Goal: Transaction & Acquisition: Purchase product/service

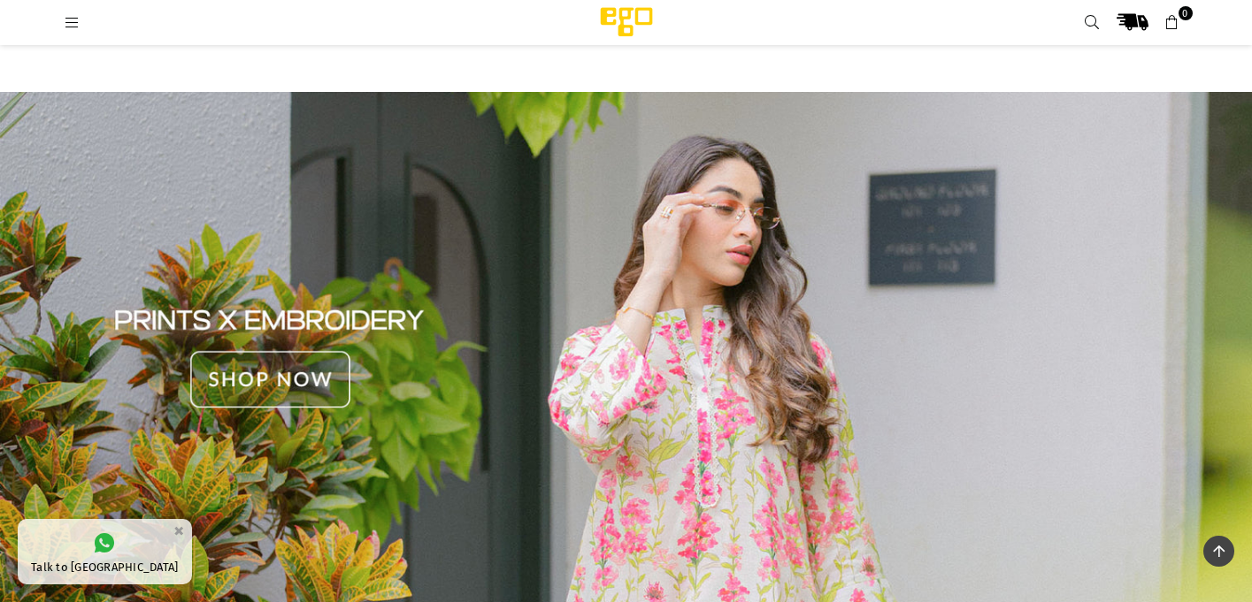
scroll to position [1669, 0]
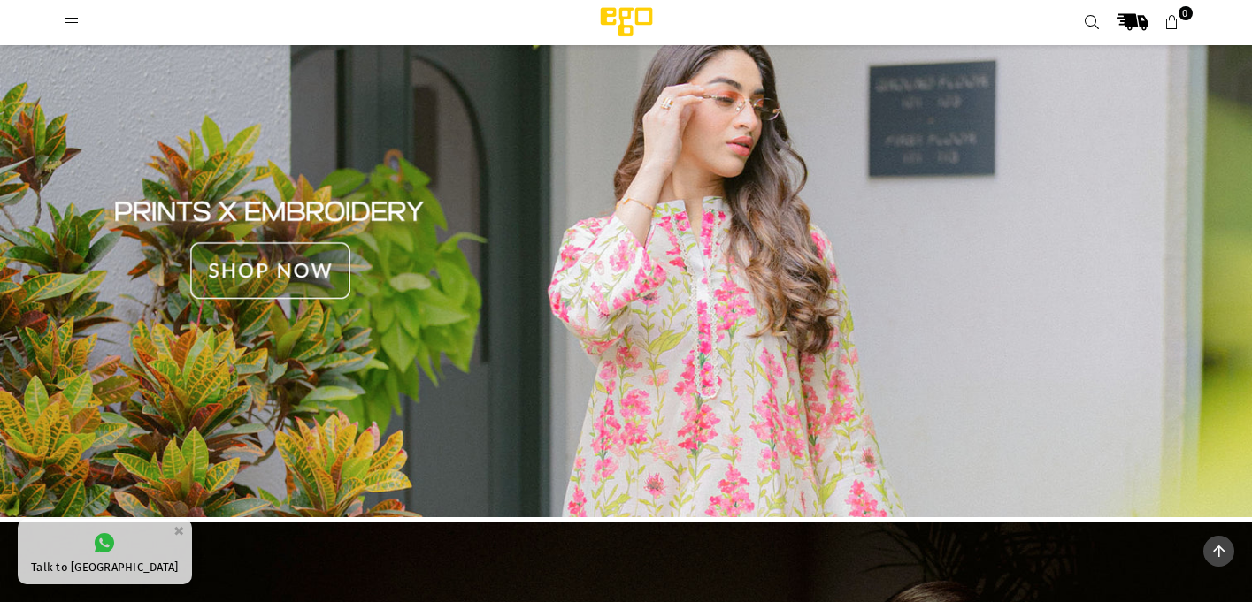
click at [568, 340] on img at bounding box center [626, 250] width 1252 height 535
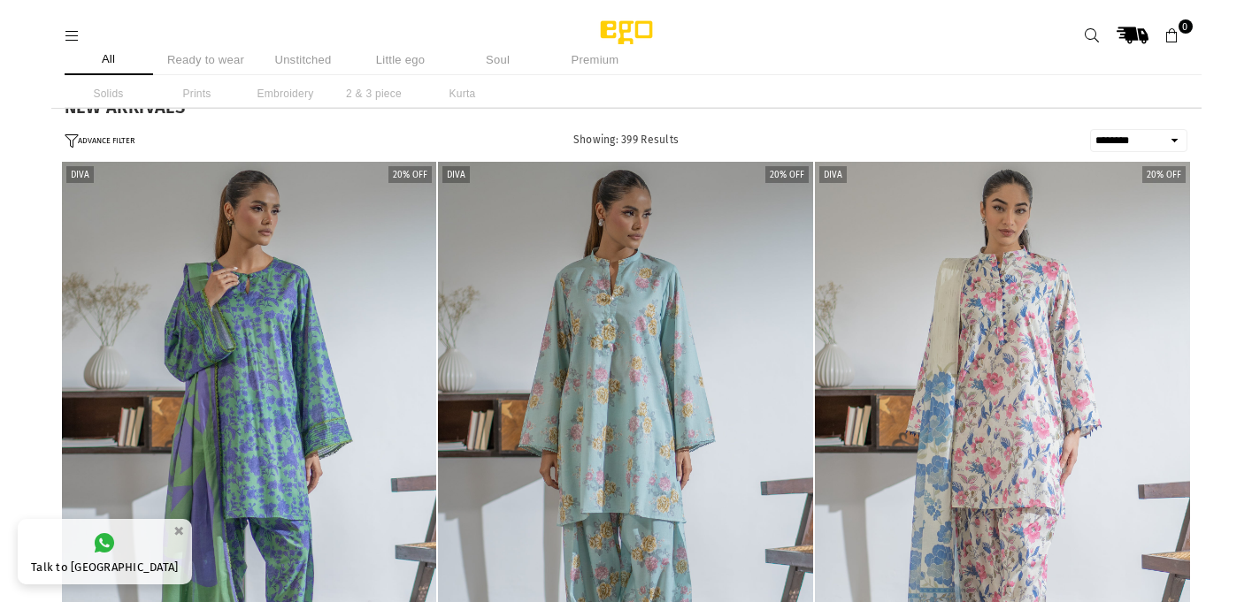
click at [599, 59] on li "Premium" at bounding box center [595, 59] width 88 height 31
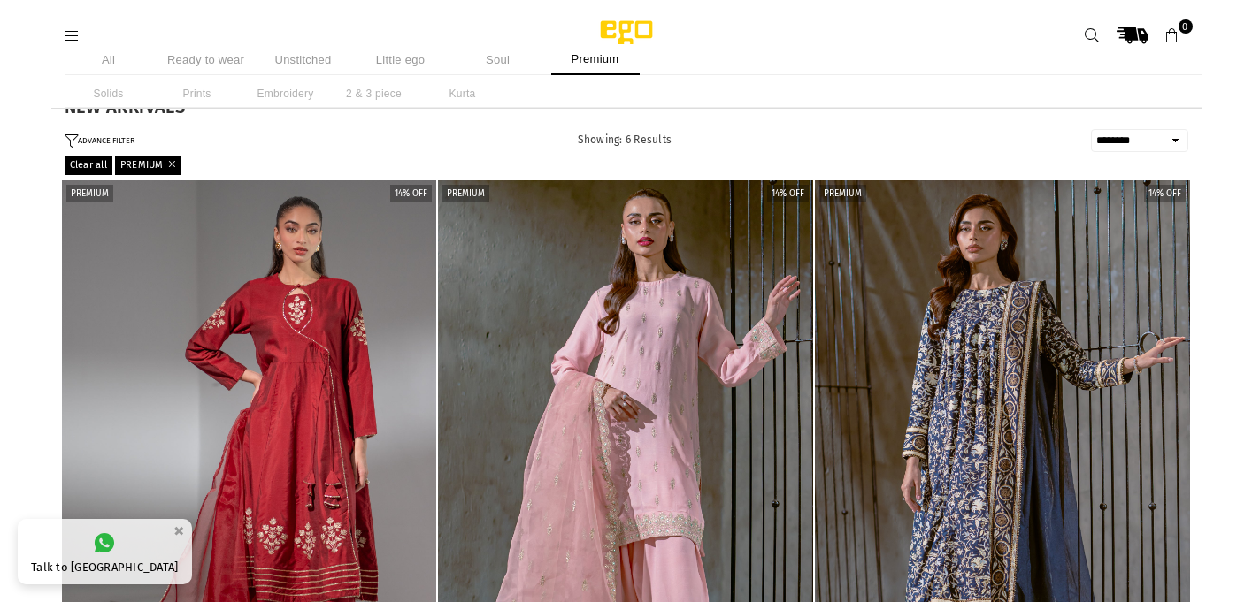
click at [497, 54] on li "Soul" at bounding box center [498, 59] width 88 height 31
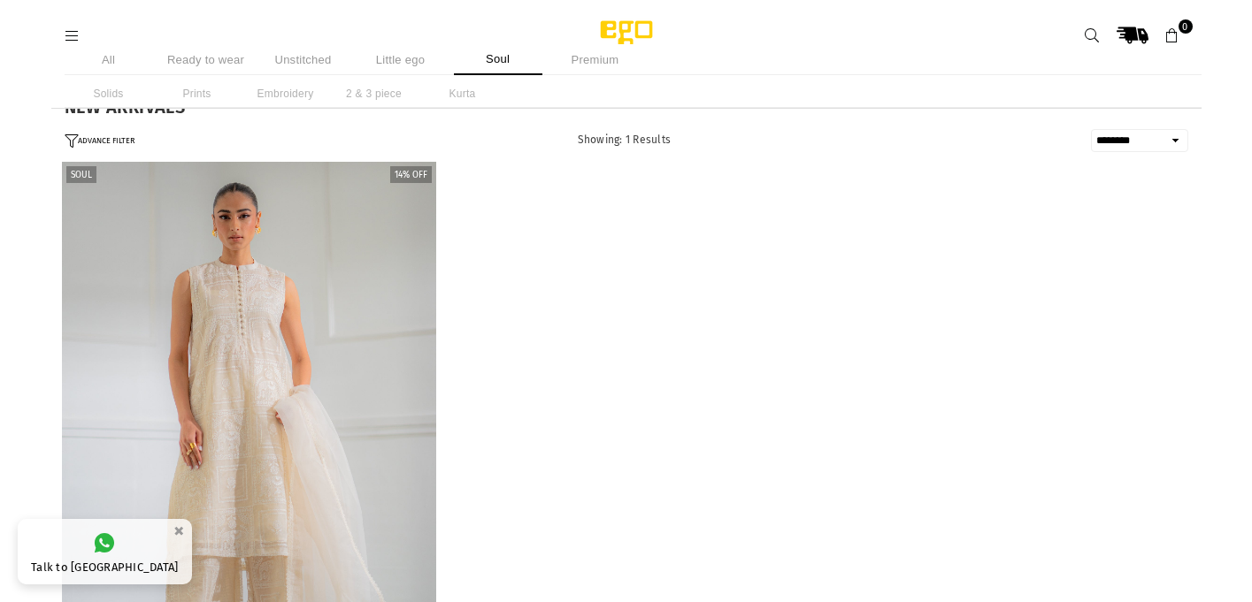
click at [195, 64] on li "Ready to wear" at bounding box center [206, 59] width 88 height 31
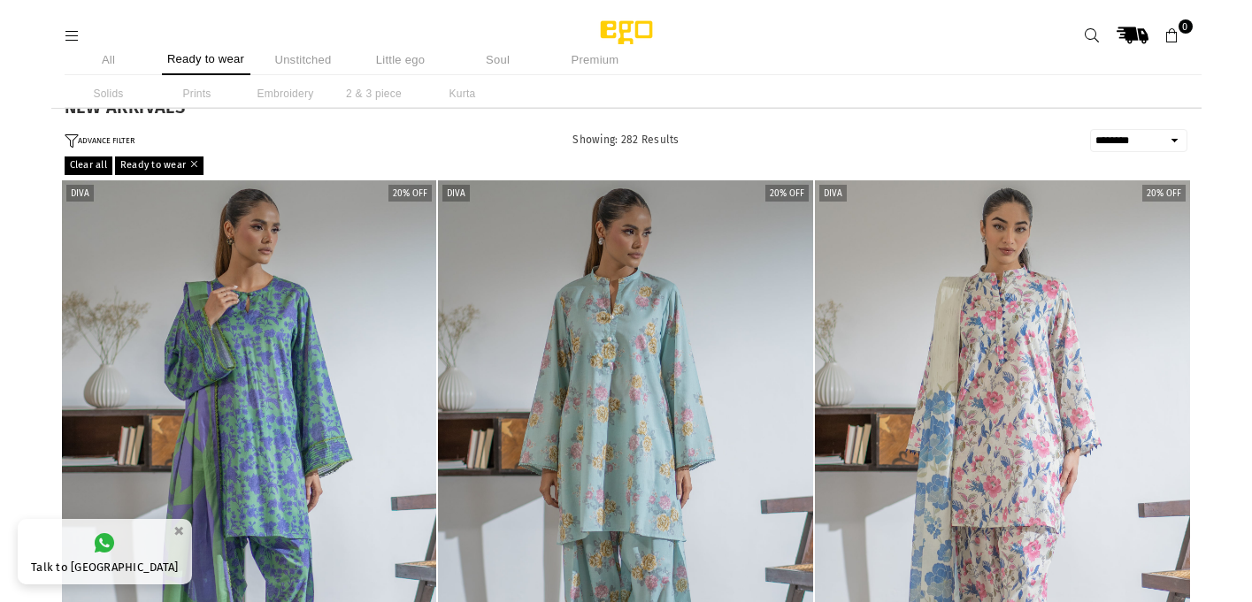
click at [1148, 140] on select "**********" at bounding box center [1138, 140] width 97 height 23
select select "**********"
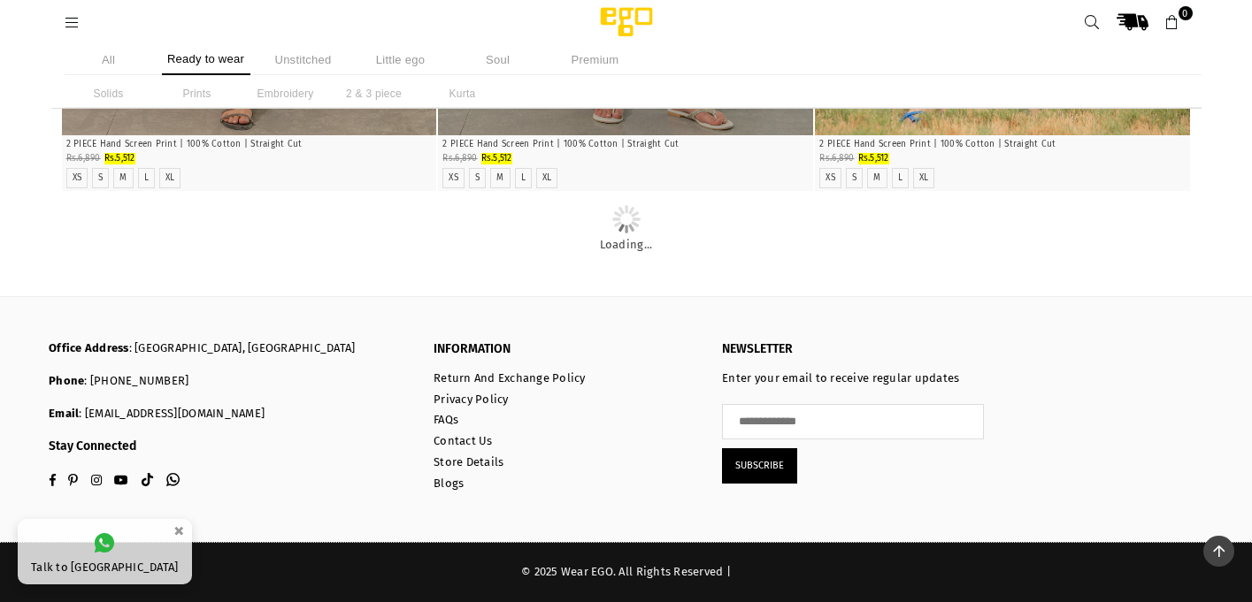
scroll to position [31168, 0]
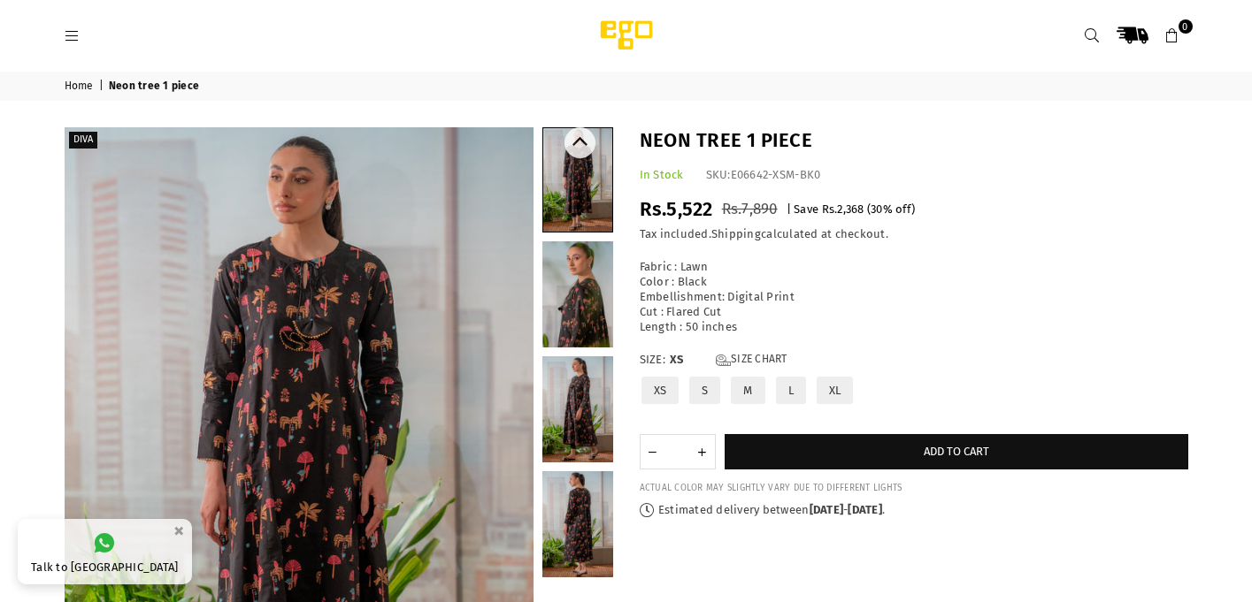
click at [579, 303] on link at bounding box center [577, 294] width 71 height 106
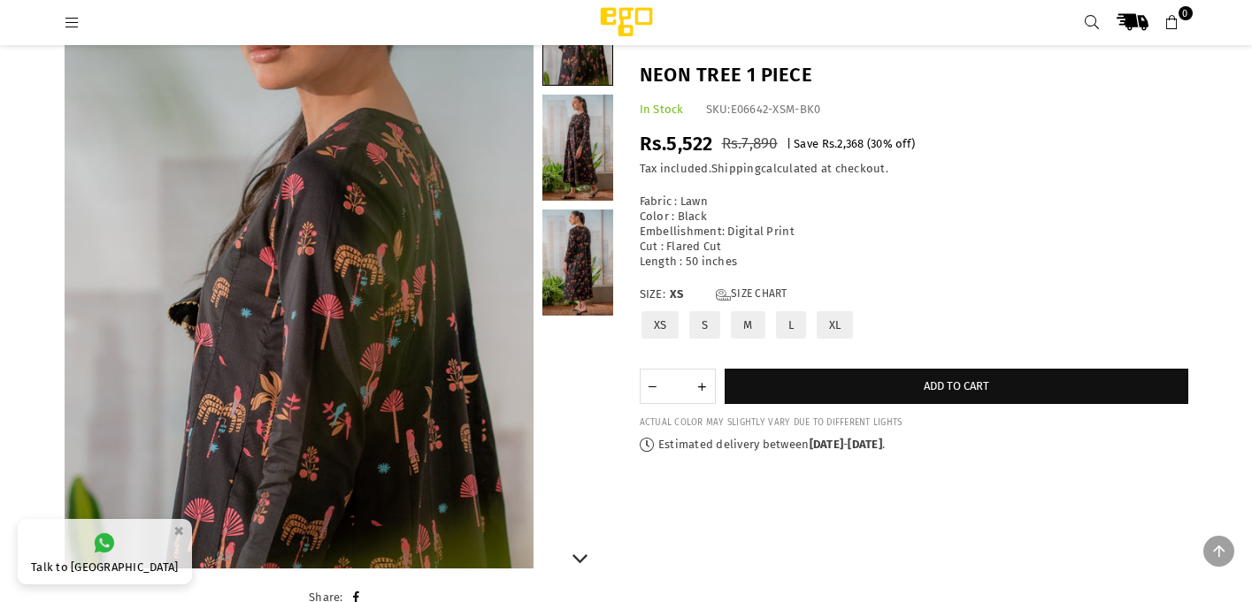
scroll to position [258, 0]
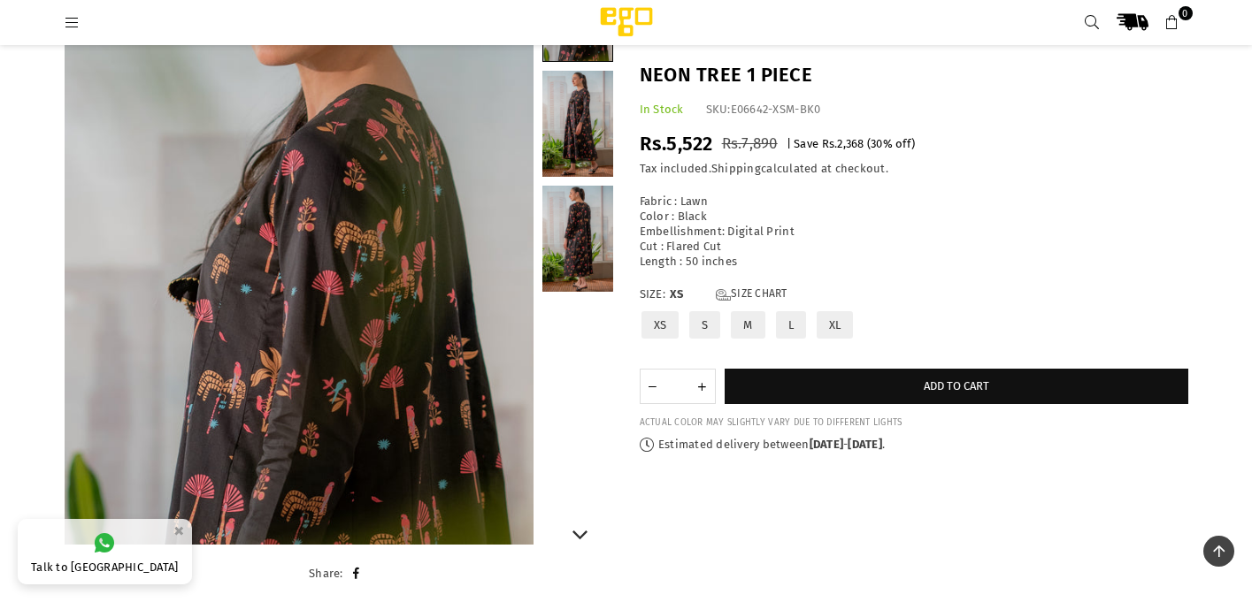
click at [585, 151] on link at bounding box center [577, 124] width 71 height 106
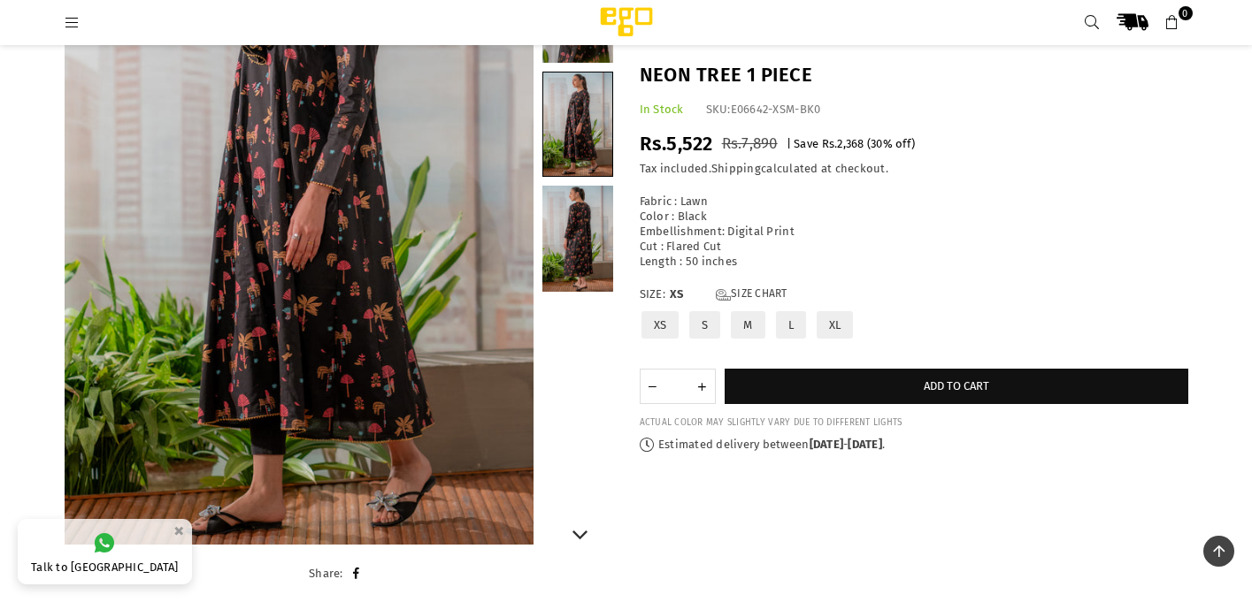
click at [593, 247] on link at bounding box center [577, 239] width 71 height 106
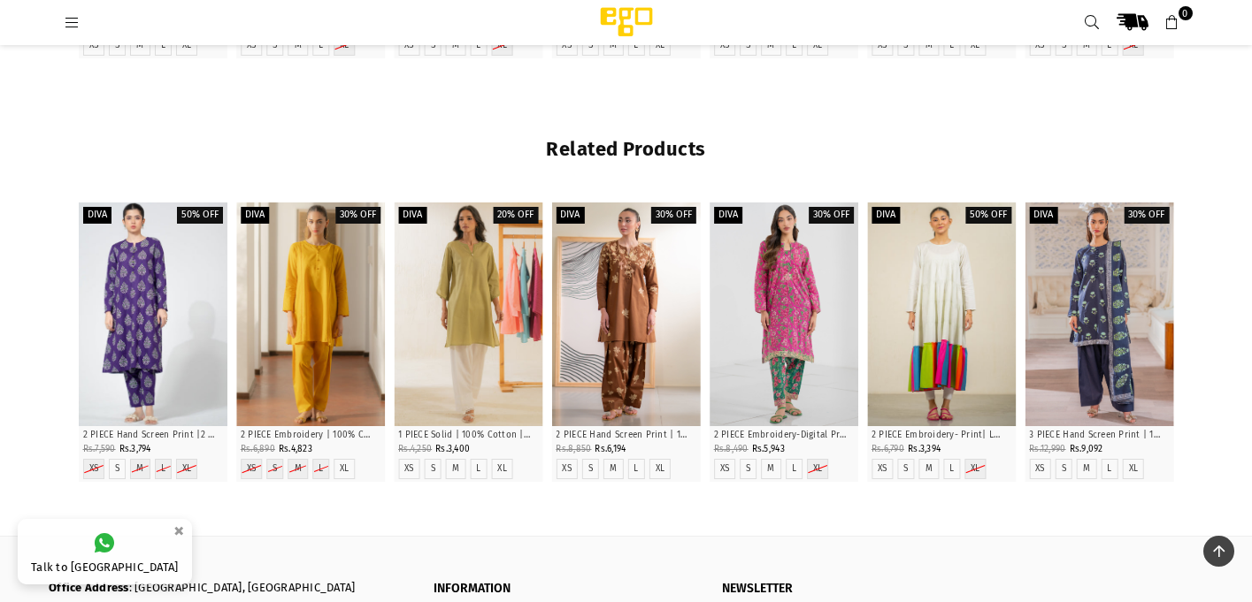
scroll to position [2133, 0]
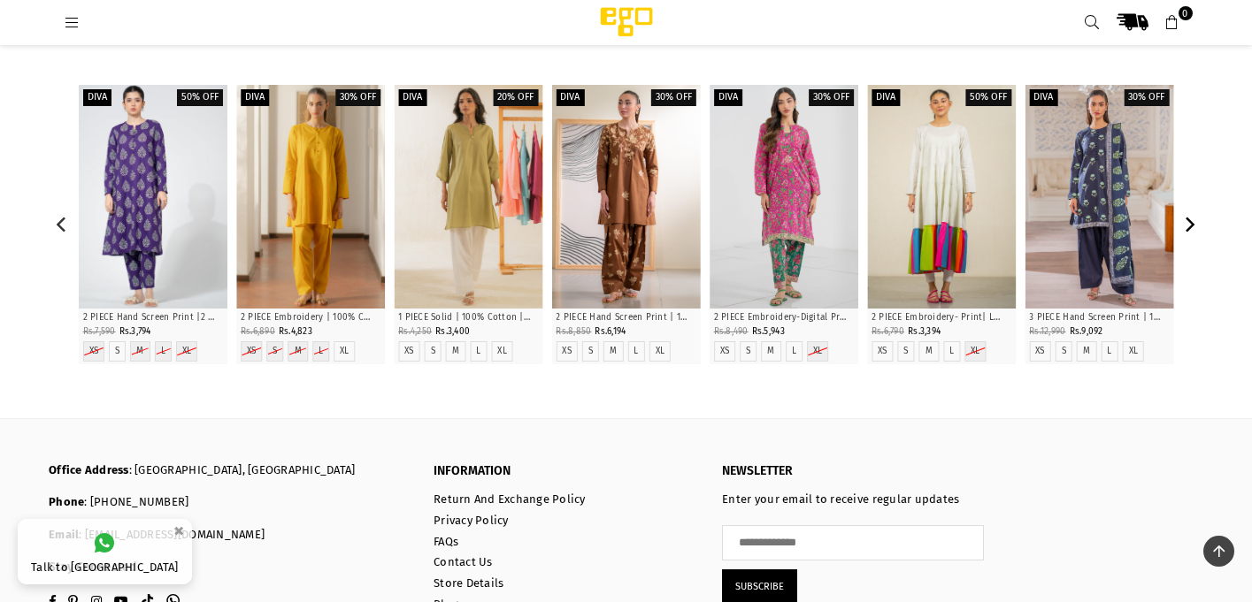
click at [1192, 227] on icon "Next" at bounding box center [1189, 225] width 16 height 16
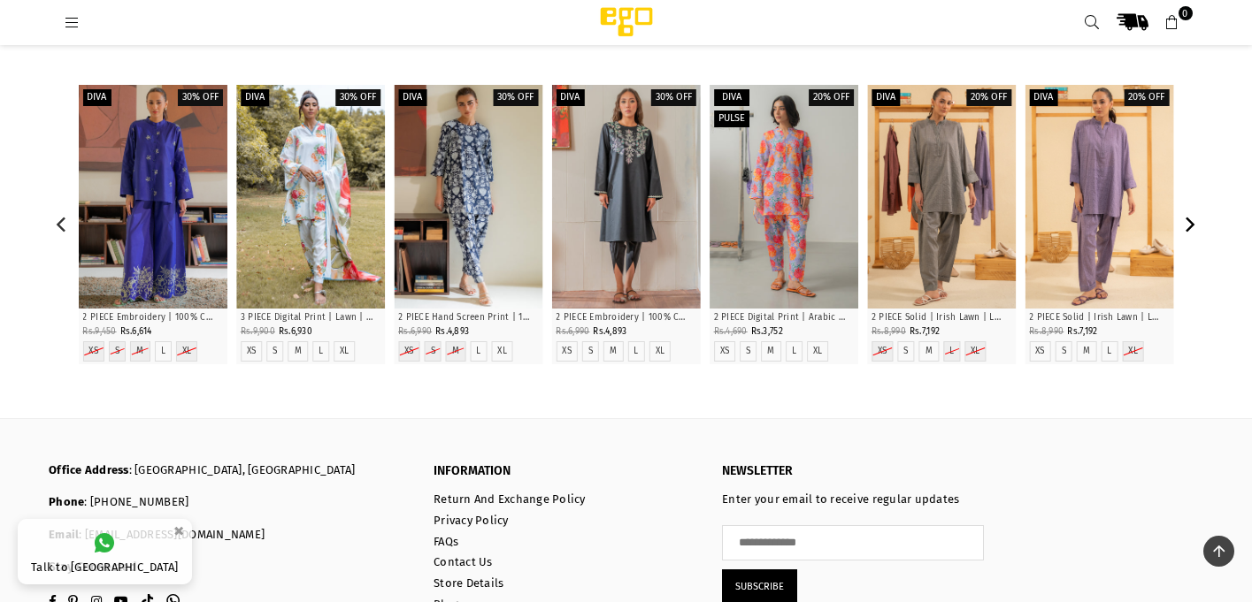
click at [1192, 227] on icon "Next" at bounding box center [1189, 225] width 16 height 16
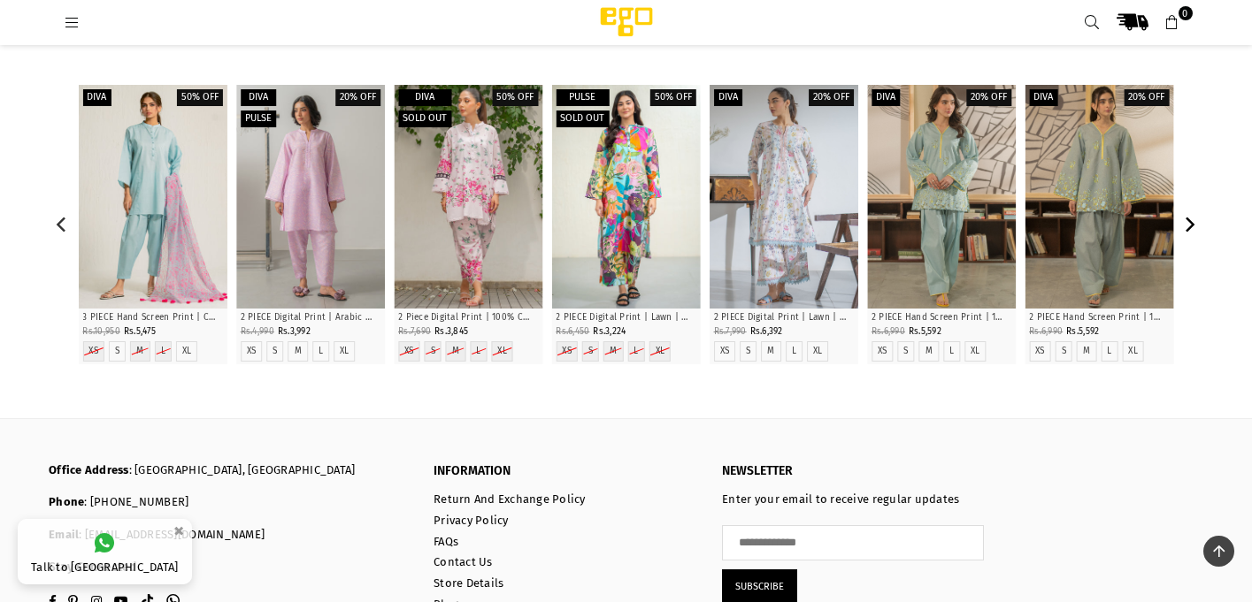
click at [1192, 227] on icon "Next" at bounding box center [1189, 225] width 16 height 16
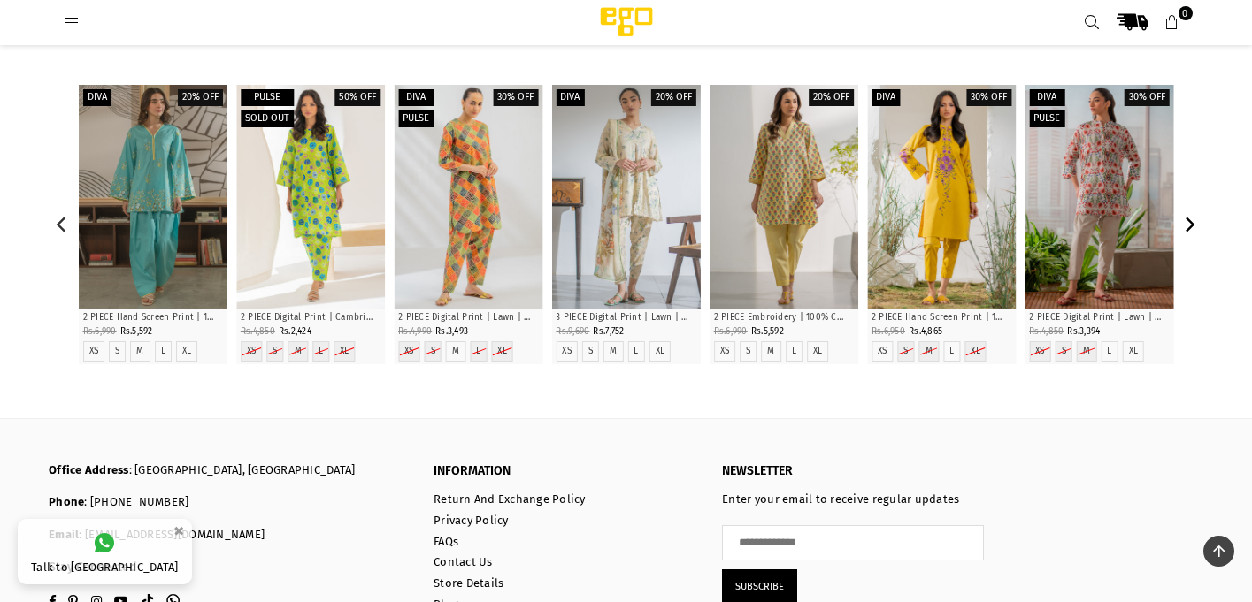
click at [1192, 227] on icon "Next" at bounding box center [1189, 225] width 16 height 16
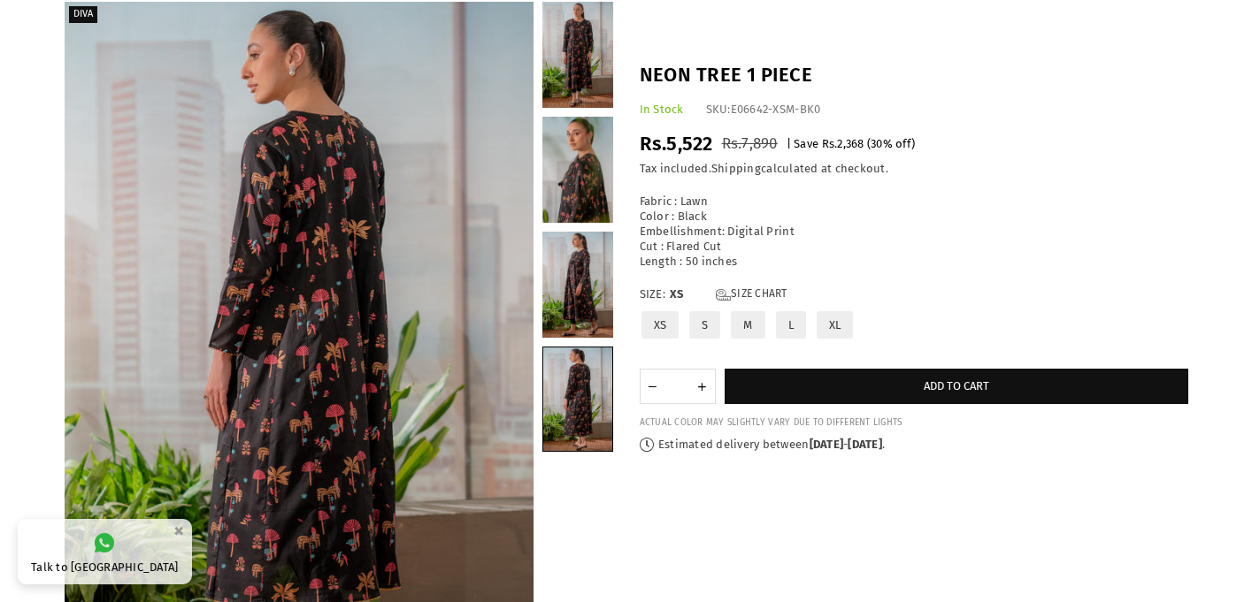
scroll to position [173, 0]
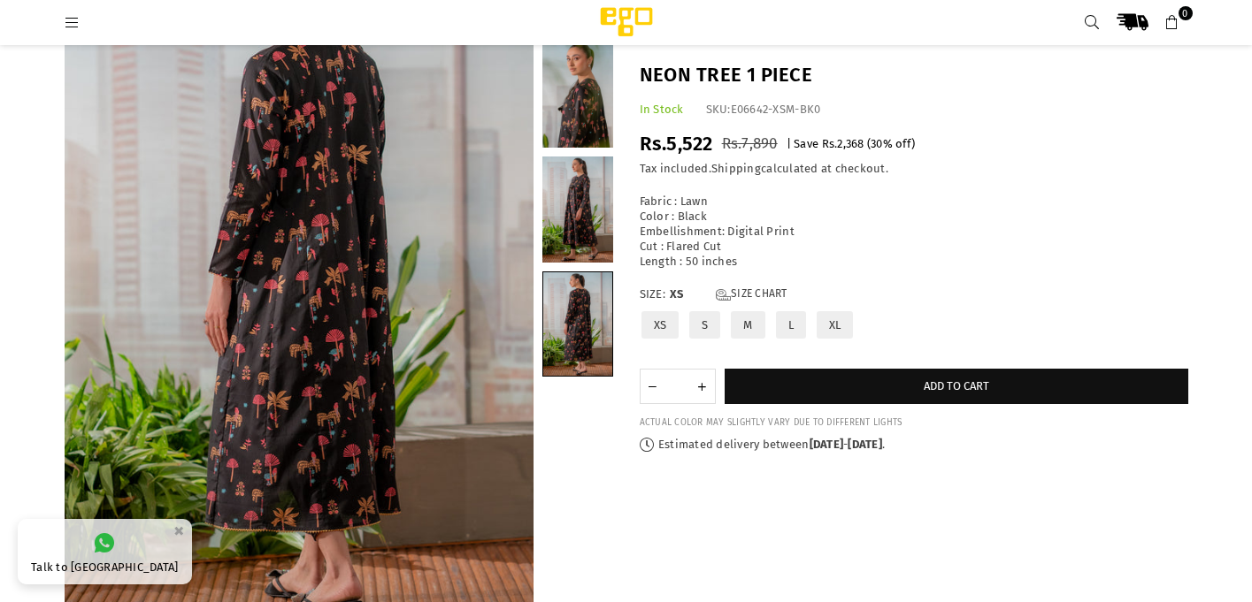
click at [587, 96] on link at bounding box center [577, 95] width 71 height 106
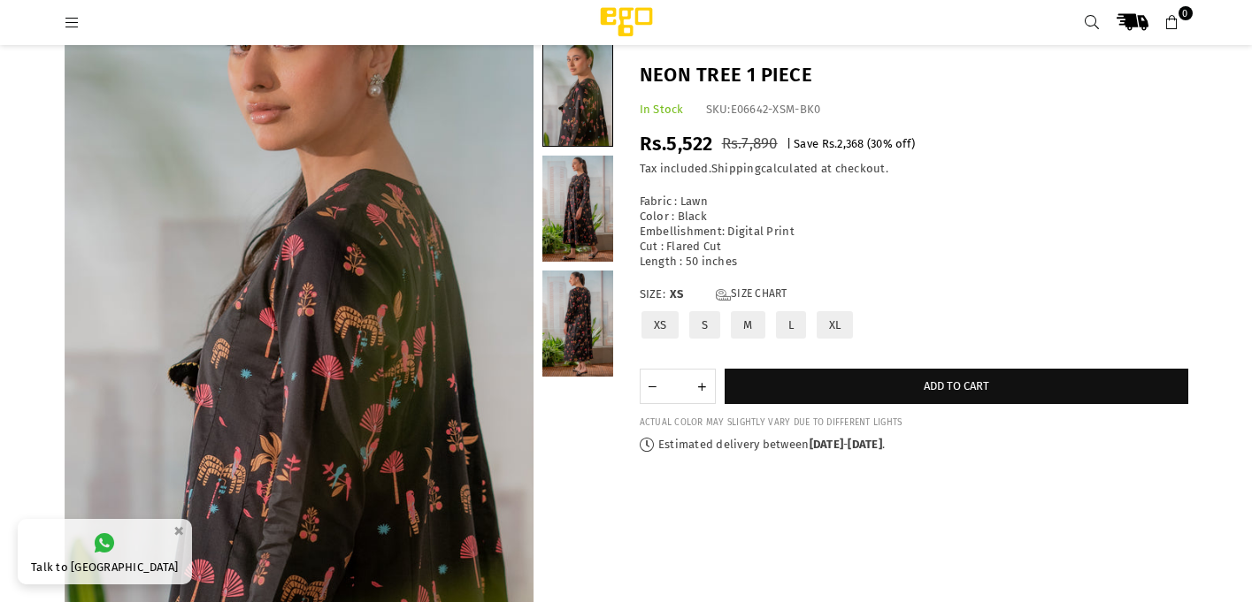
click at [586, 211] on link at bounding box center [577, 209] width 71 height 106
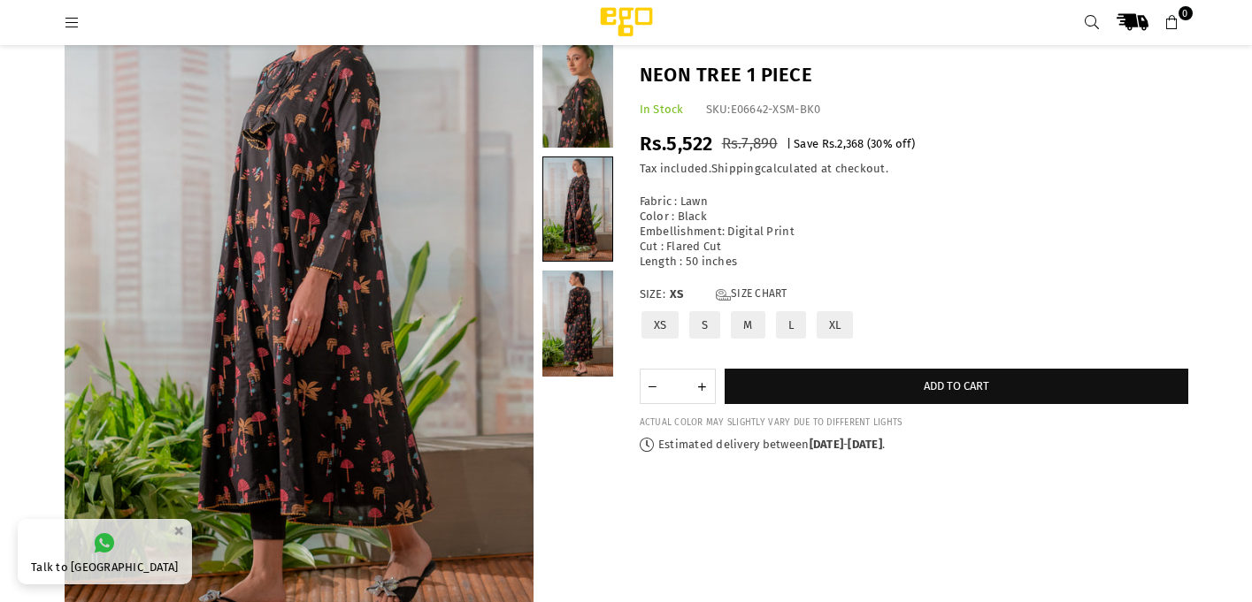
click at [586, 319] on link at bounding box center [577, 324] width 71 height 106
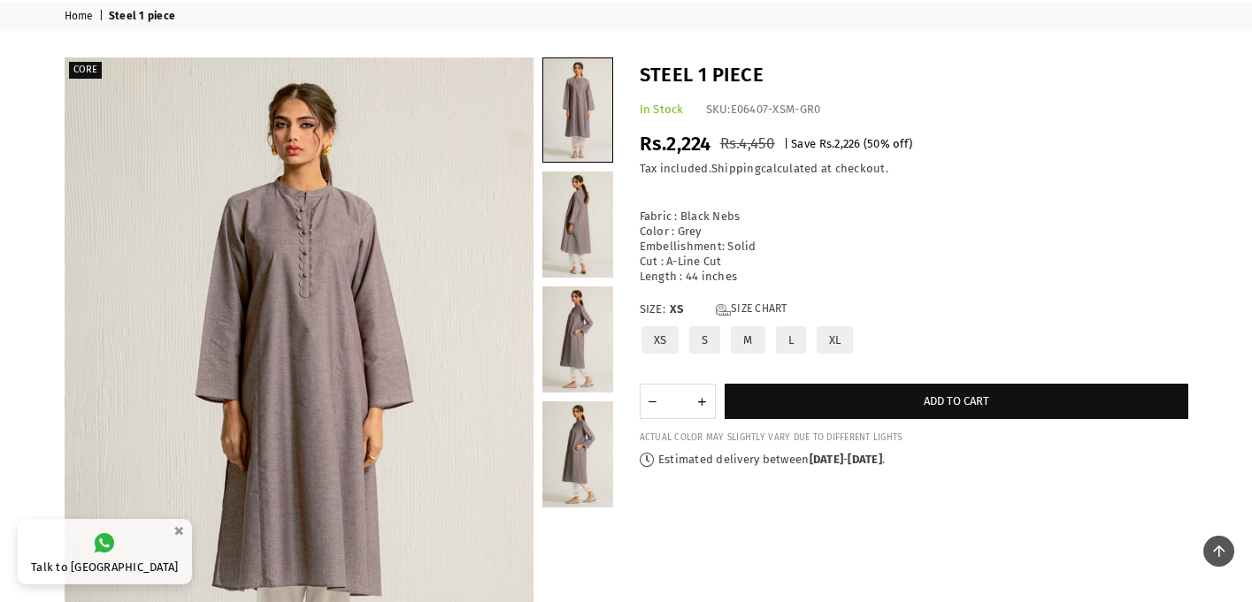
scroll to position [5, 0]
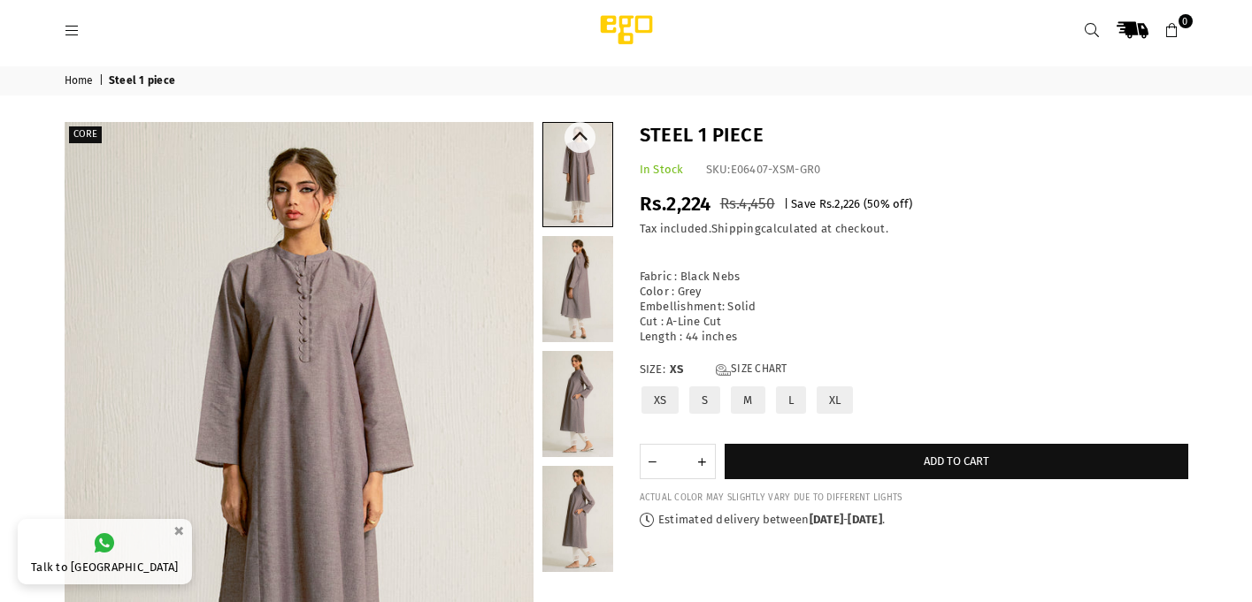
click at [594, 266] on link at bounding box center [577, 289] width 71 height 106
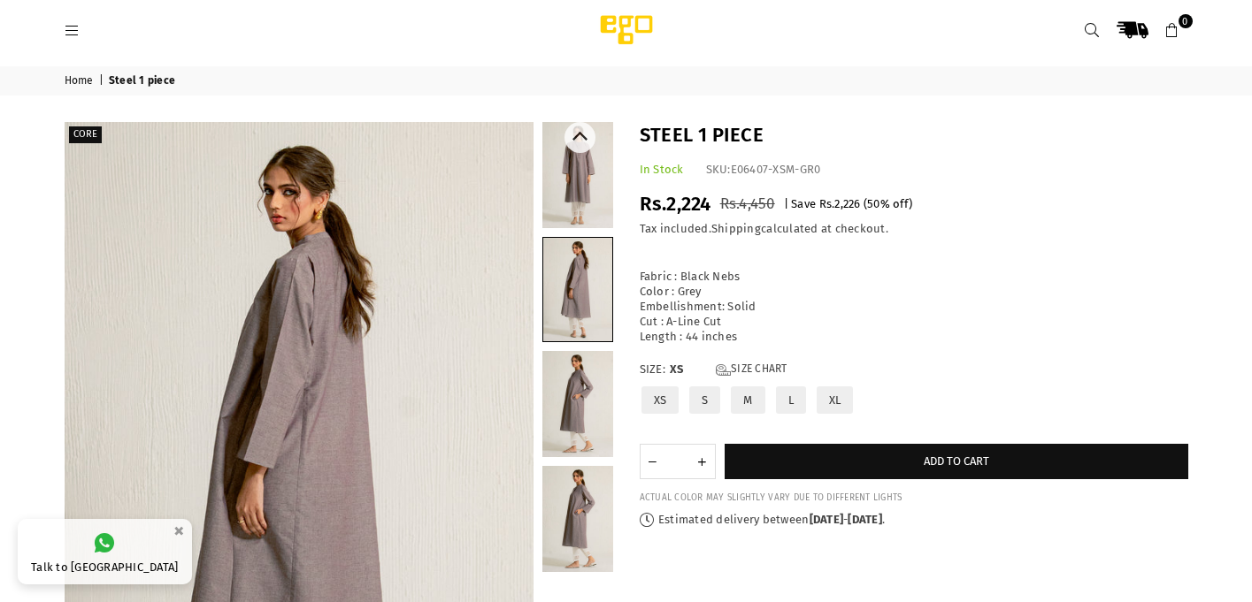
click at [591, 370] on link at bounding box center [577, 404] width 71 height 106
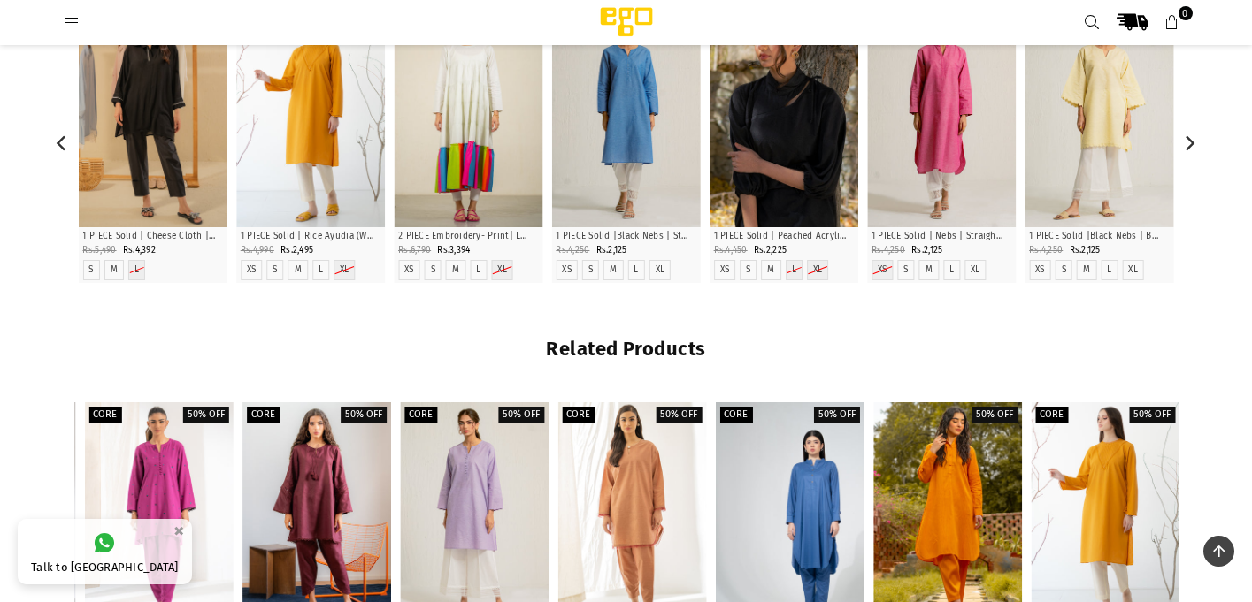
scroll to position [1791, 0]
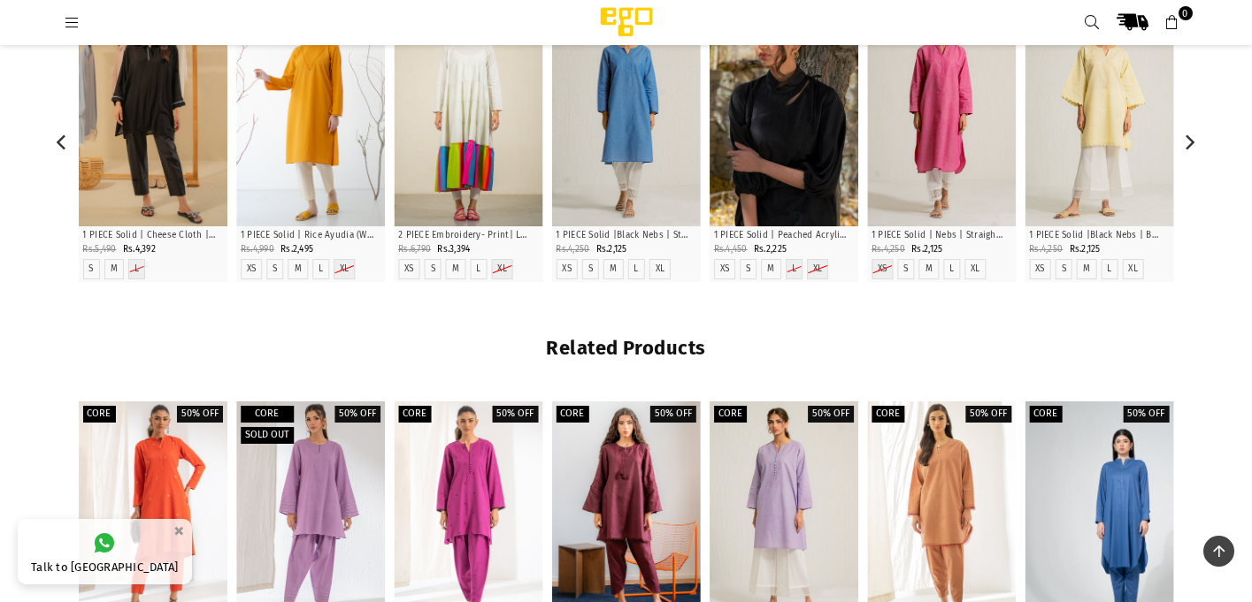
click at [782, 147] on div at bounding box center [783, 114] width 149 height 223
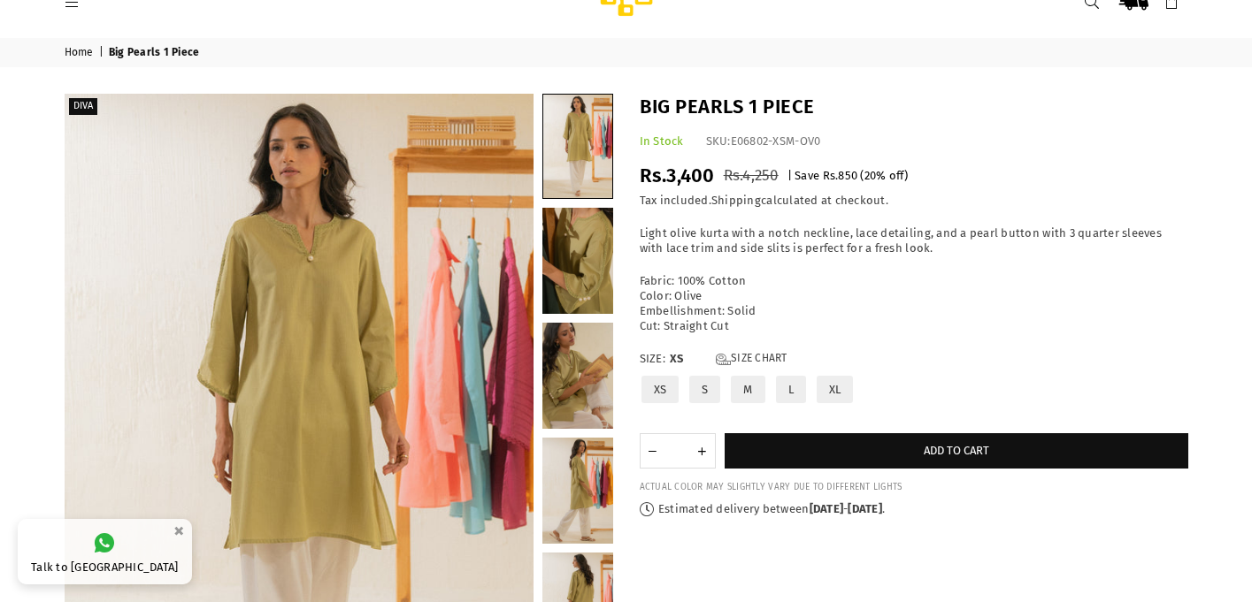
scroll to position [77, 0]
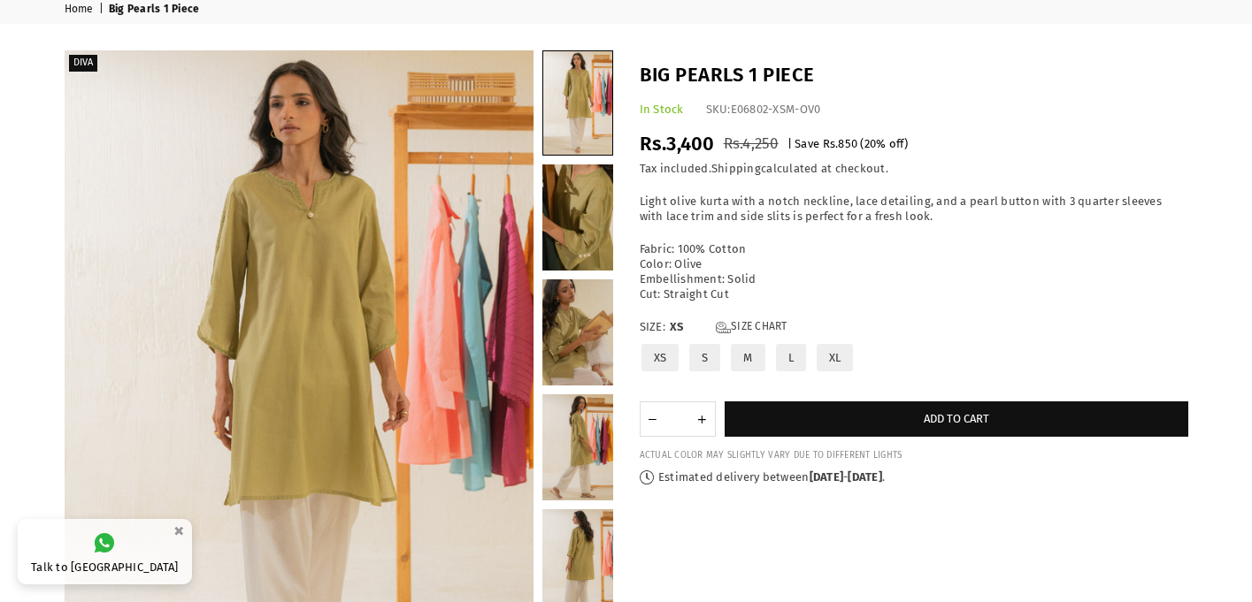
click at [841, 353] on label "XL" at bounding box center [835, 357] width 41 height 31
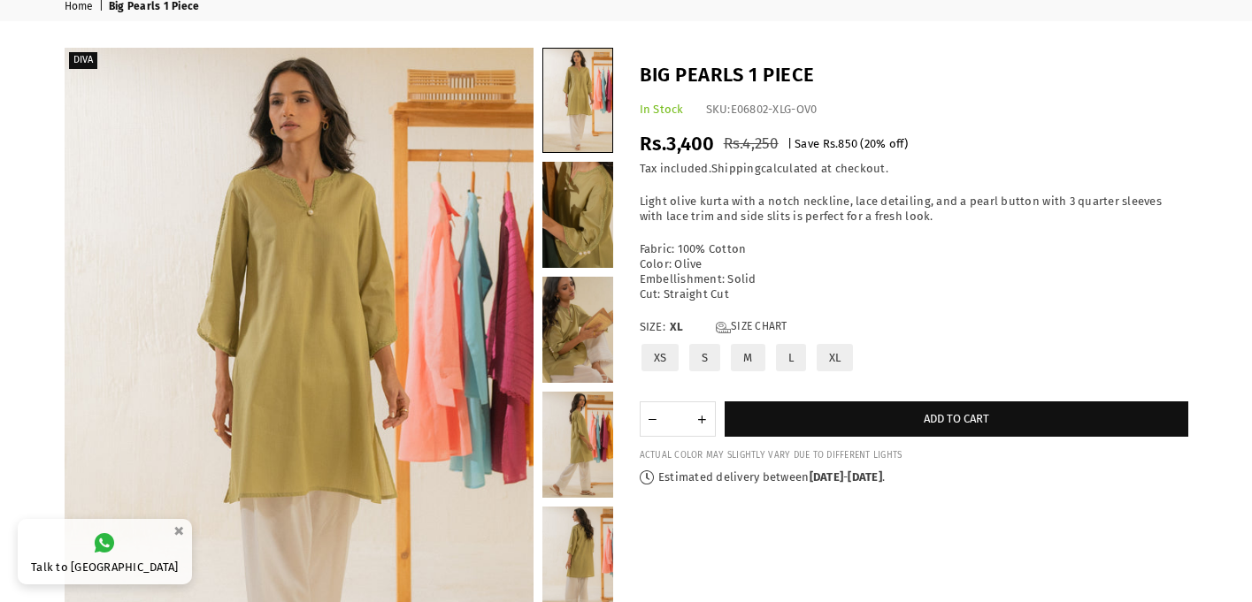
scroll to position [81, 0]
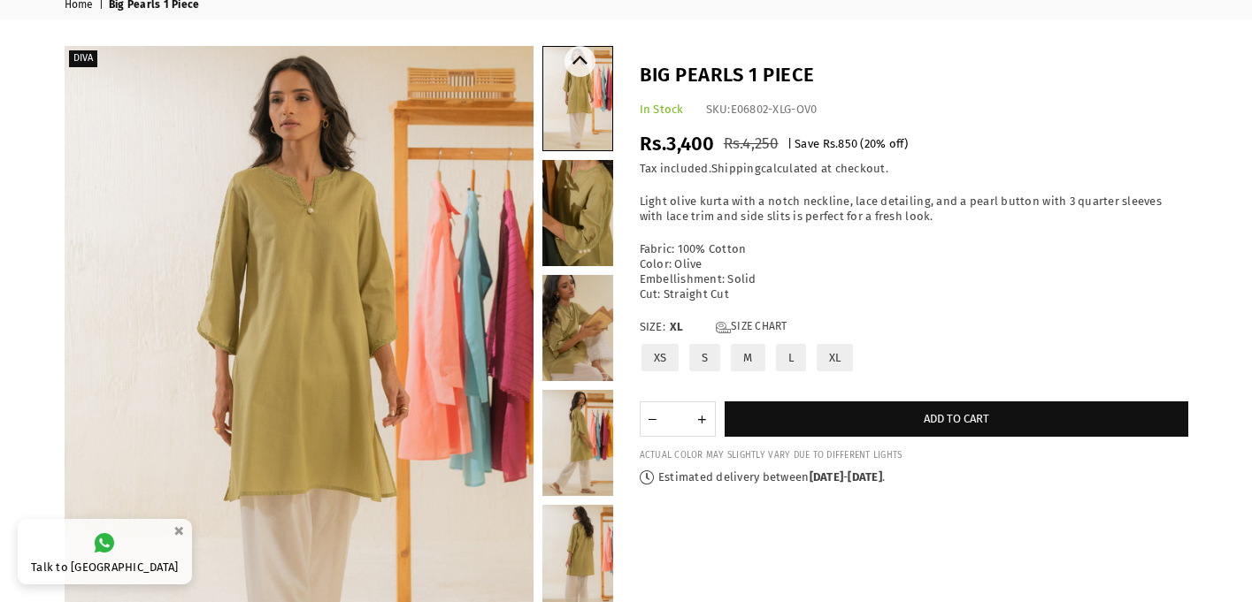
click at [594, 207] on link at bounding box center [577, 213] width 71 height 106
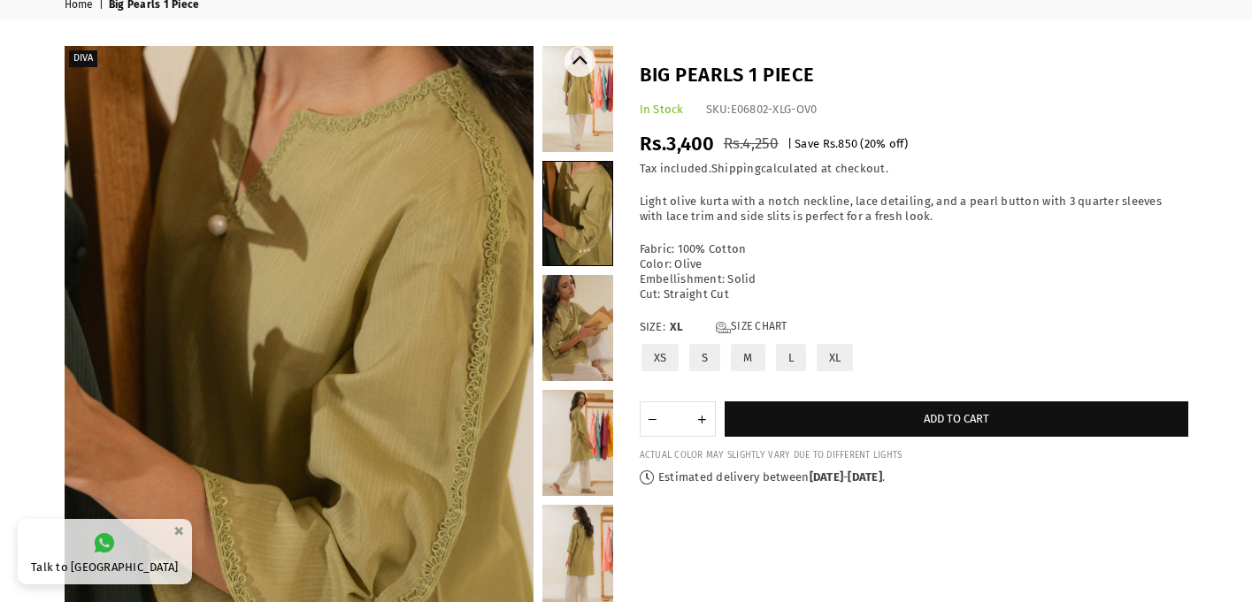
click at [586, 297] on link at bounding box center [577, 328] width 71 height 106
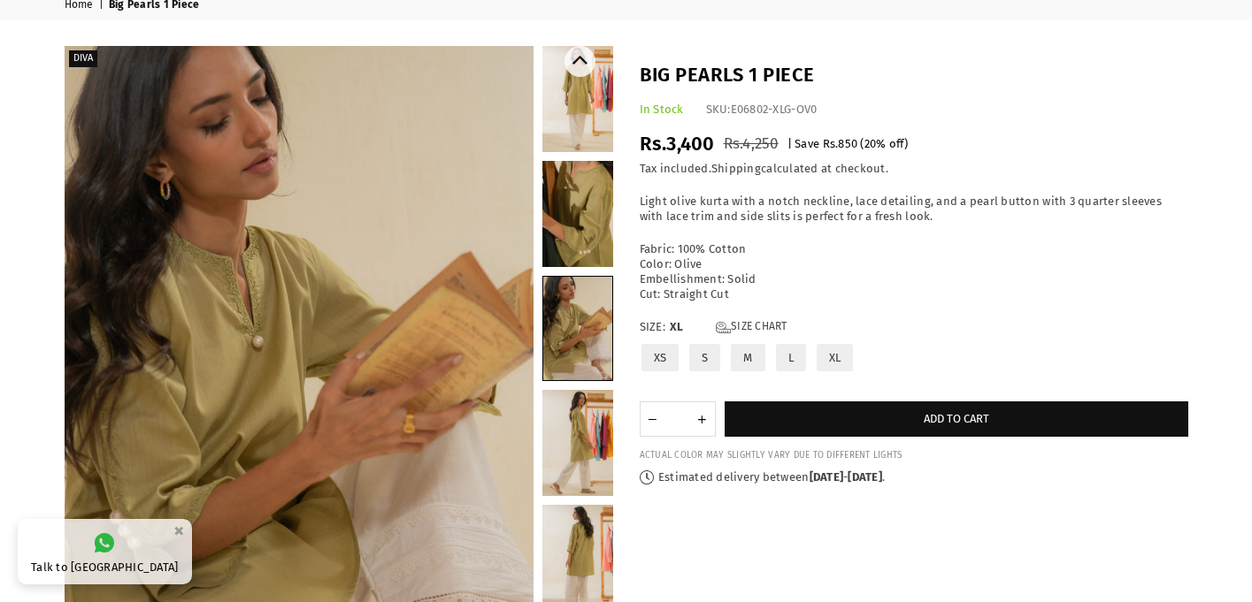
click at [579, 433] on link at bounding box center [577, 443] width 71 height 106
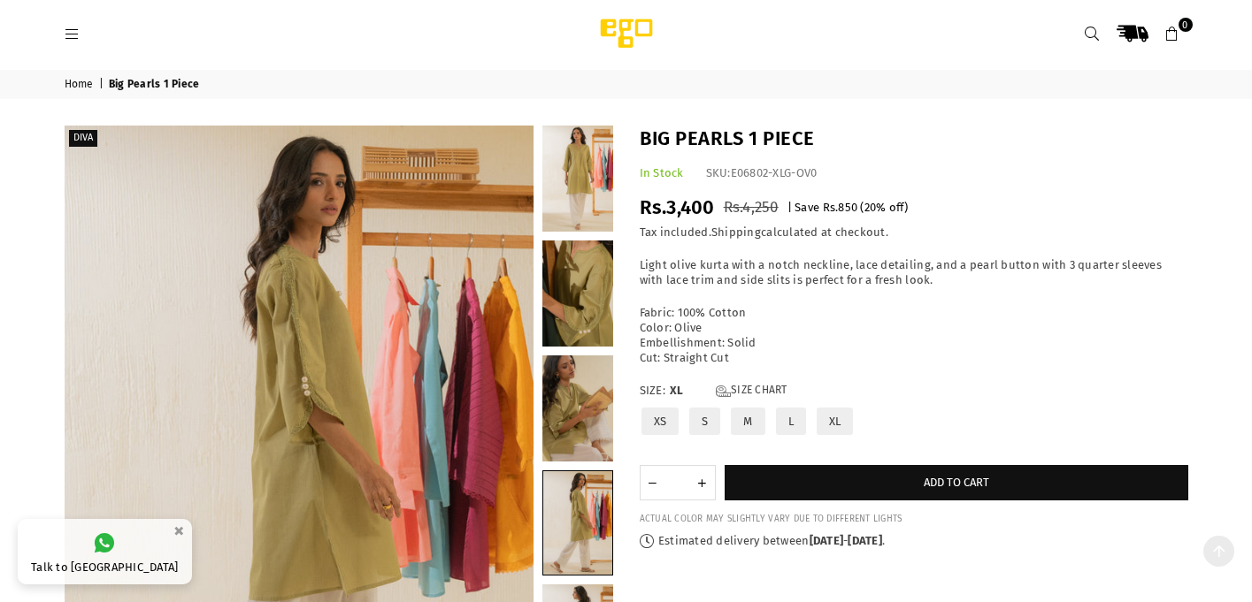
scroll to position [0, 0]
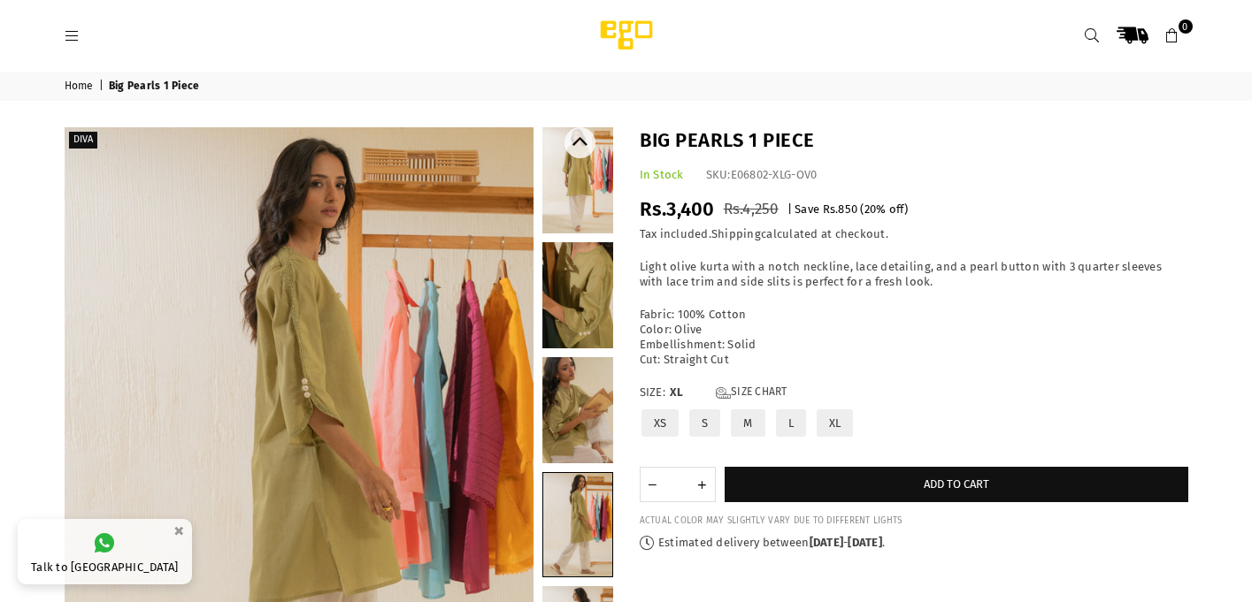
click at [569, 410] on link at bounding box center [577, 410] width 71 height 106
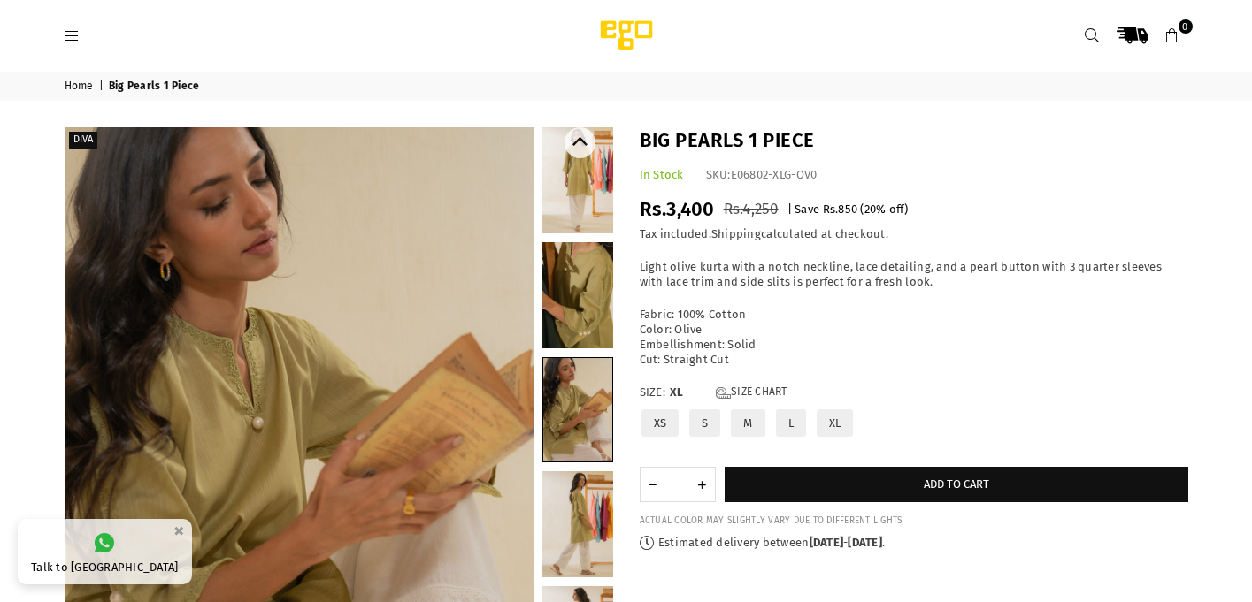
click at [574, 543] on link at bounding box center [577, 524] width 71 height 106
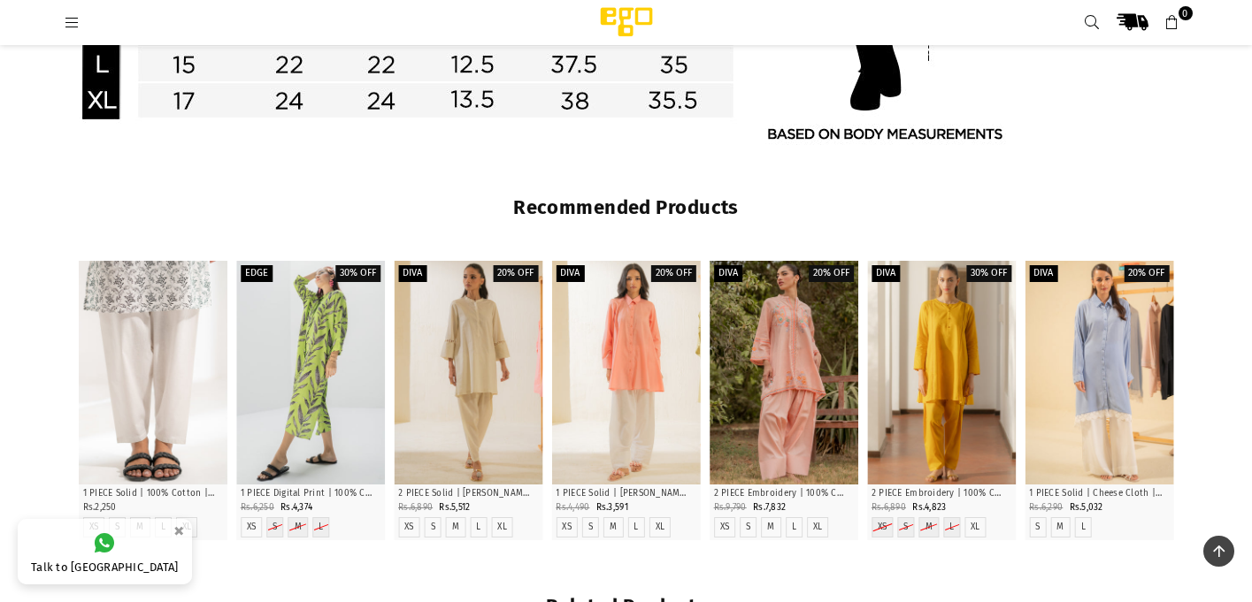
scroll to position [1539, 0]
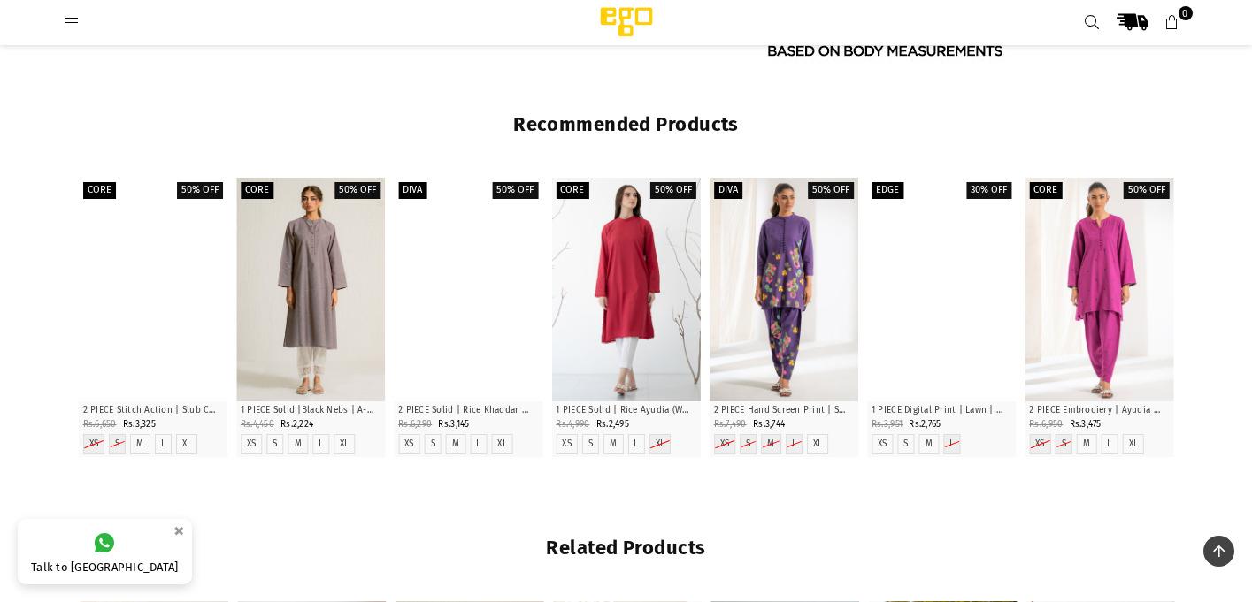
scroll to position [1670, 0]
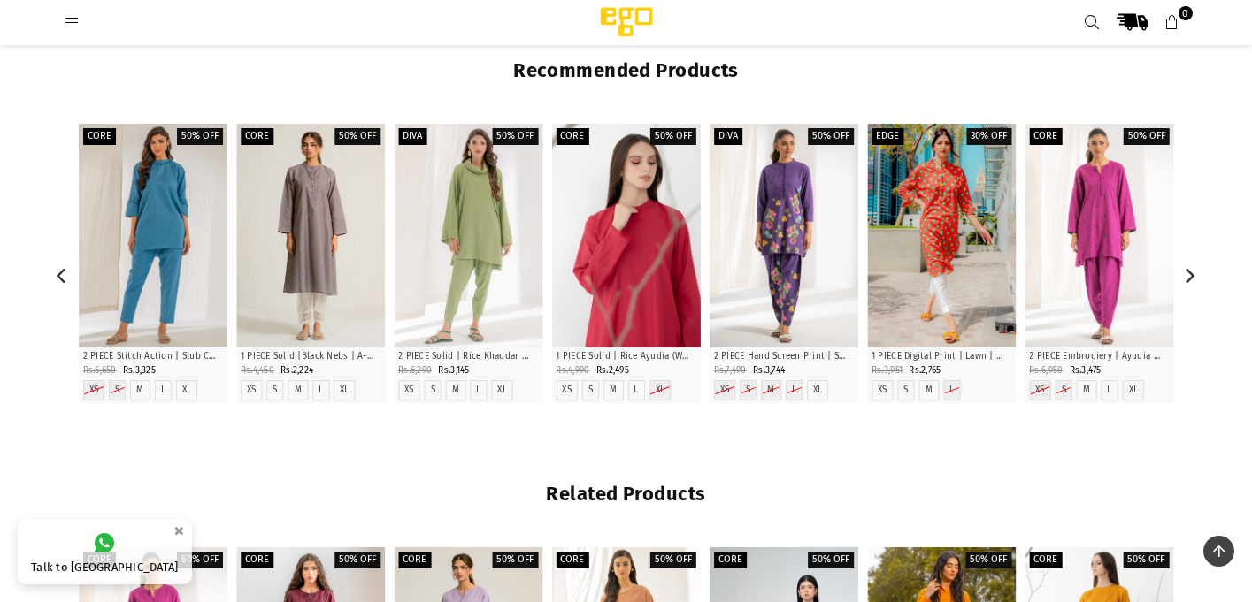
click at [622, 257] on div at bounding box center [625, 235] width 149 height 223
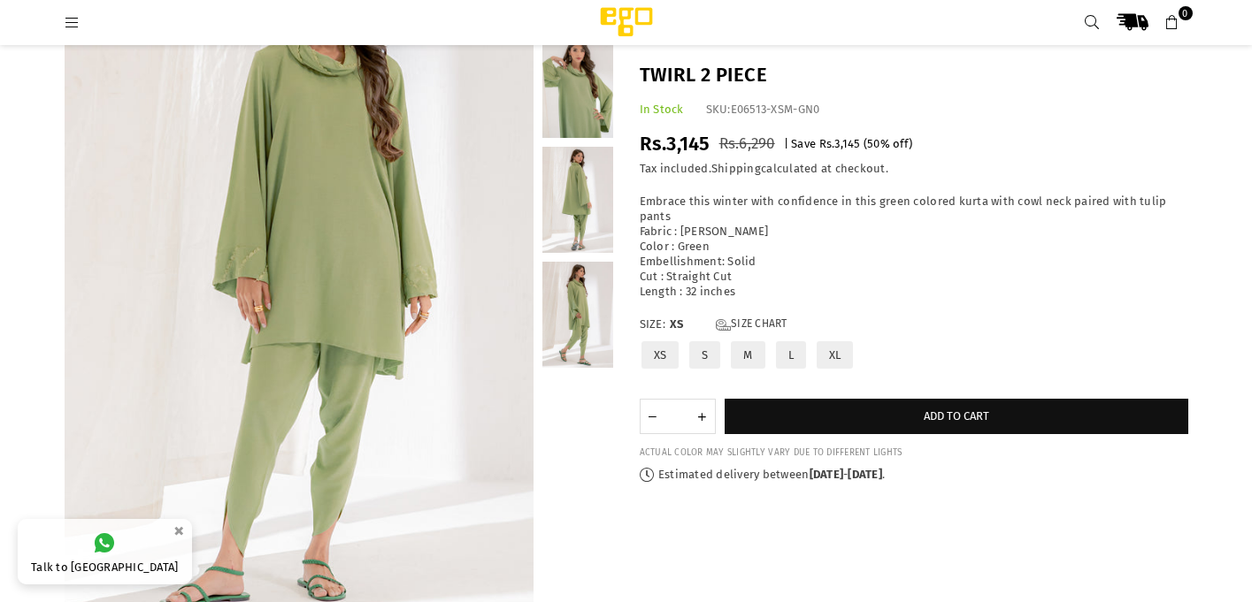
scroll to position [186, 0]
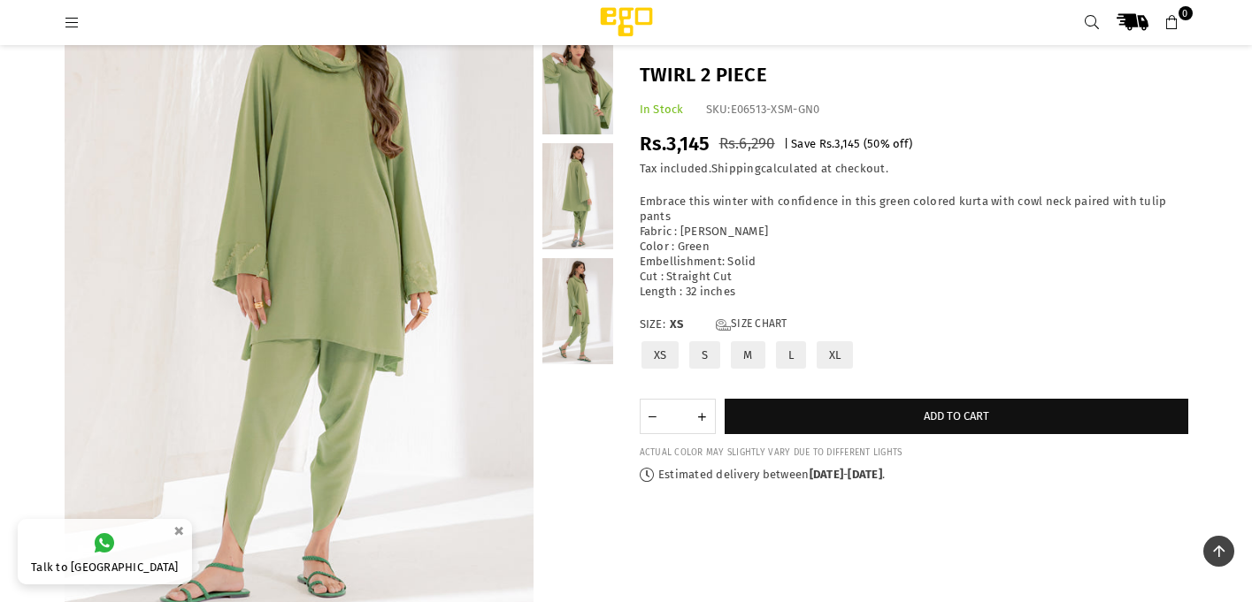
click at [583, 176] on link at bounding box center [577, 196] width 71 height 106
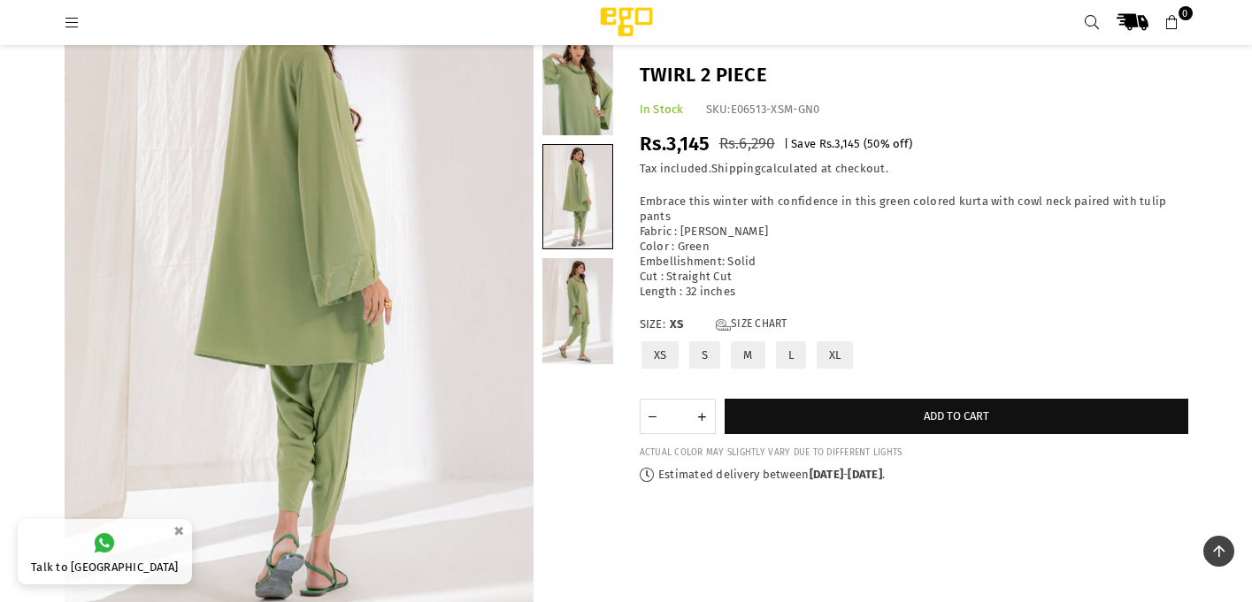
click at [578, 303] on link at bounding box center [577, 311] width 71 height 106
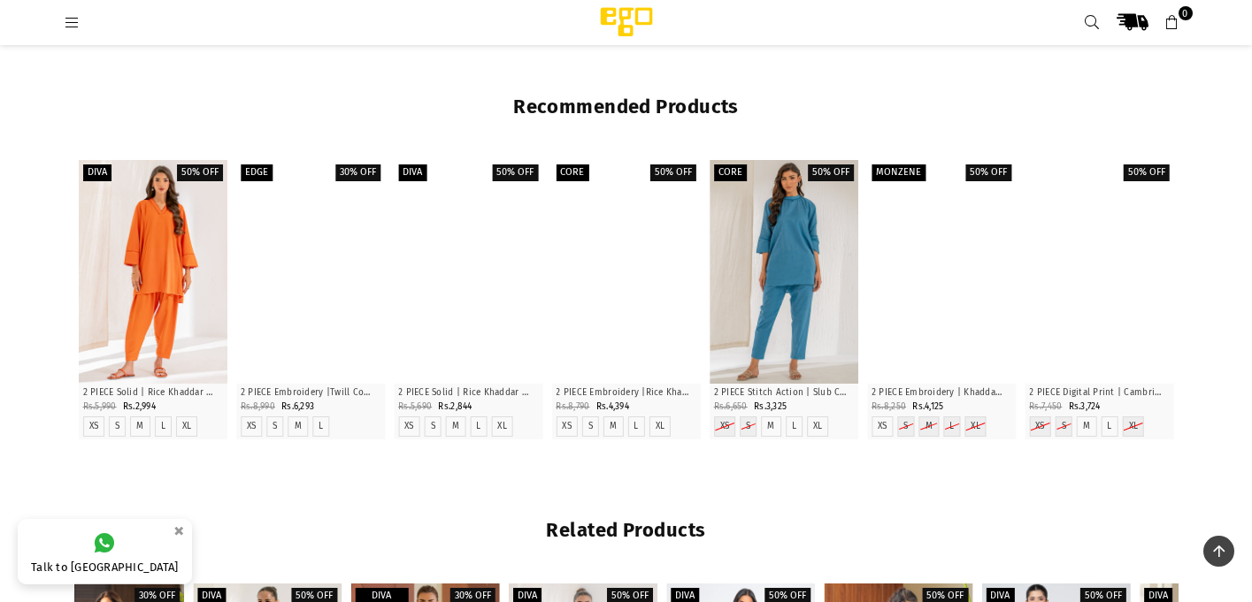
scroll to position [1660, 0]
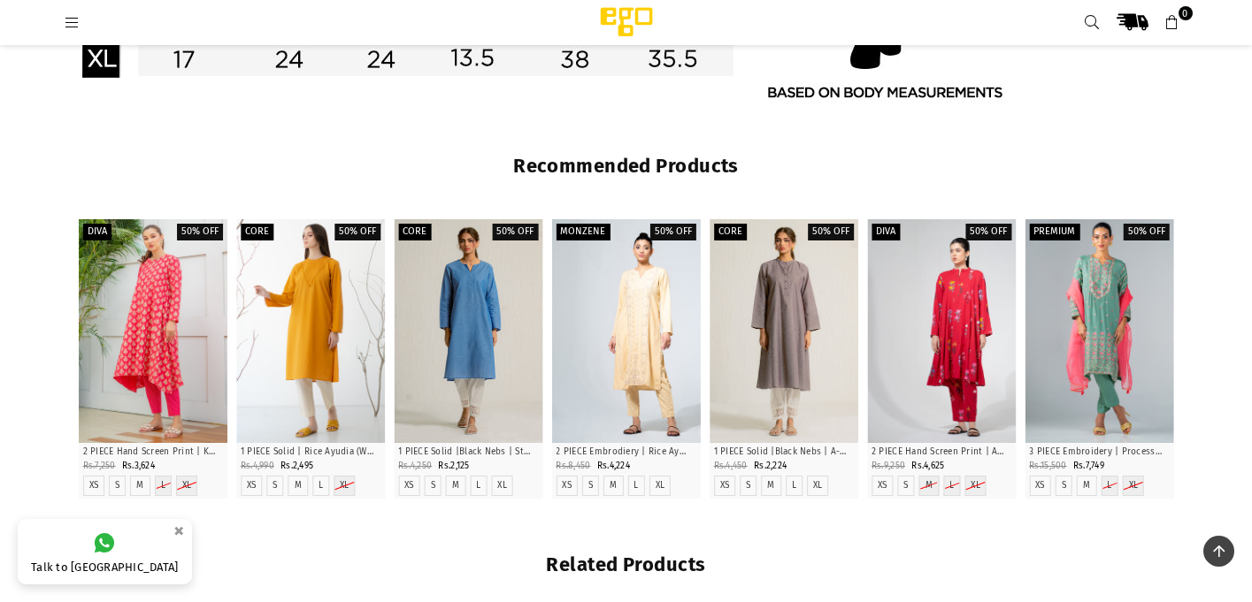
scroll to position [1628, 0]
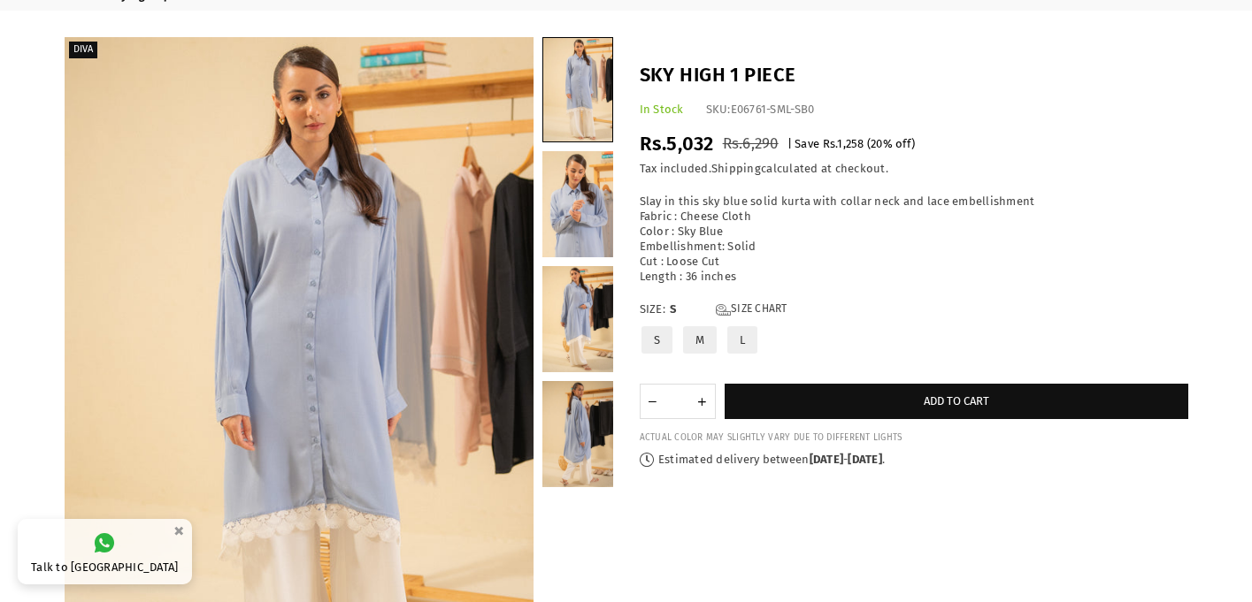
scroll to position [91, 0]
click at [582, 218] on link at bounding box center [577, 203] width 71 height 106
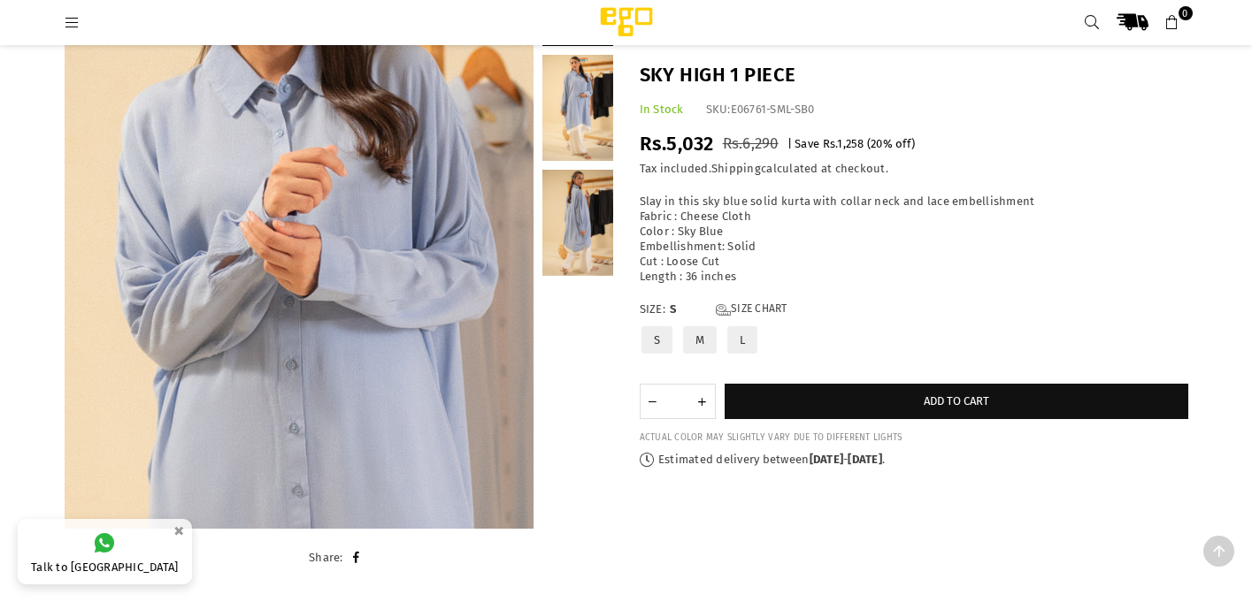
scroll to position [277, 0]
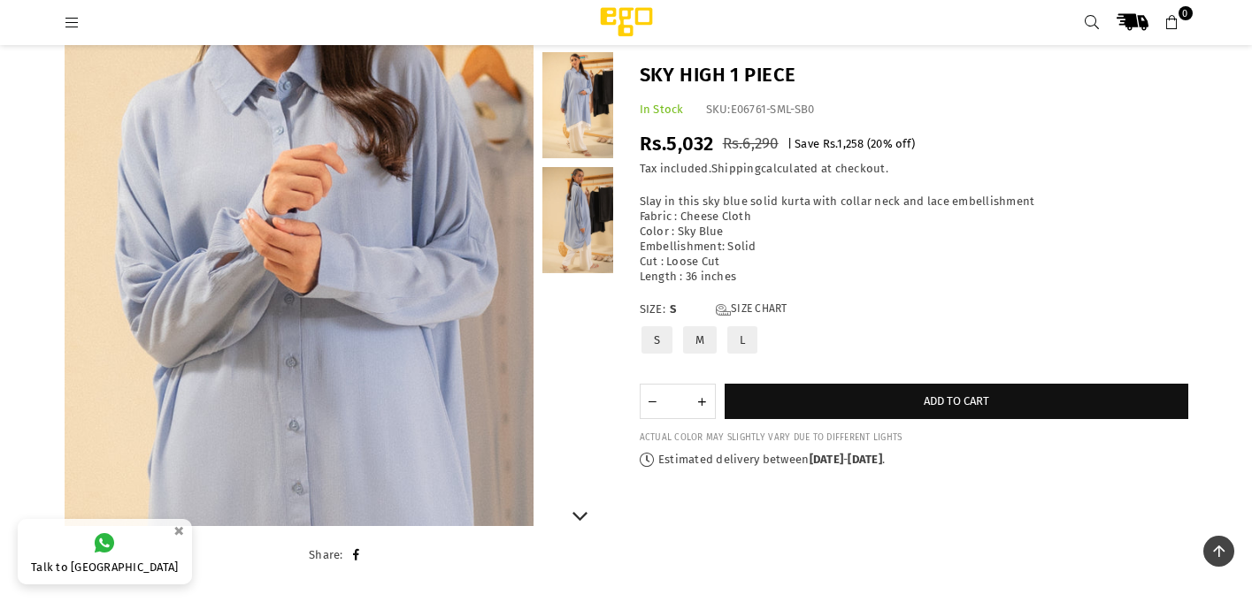
click at [579, 217] on link at bounding box center [577, 220] width 71 height 106
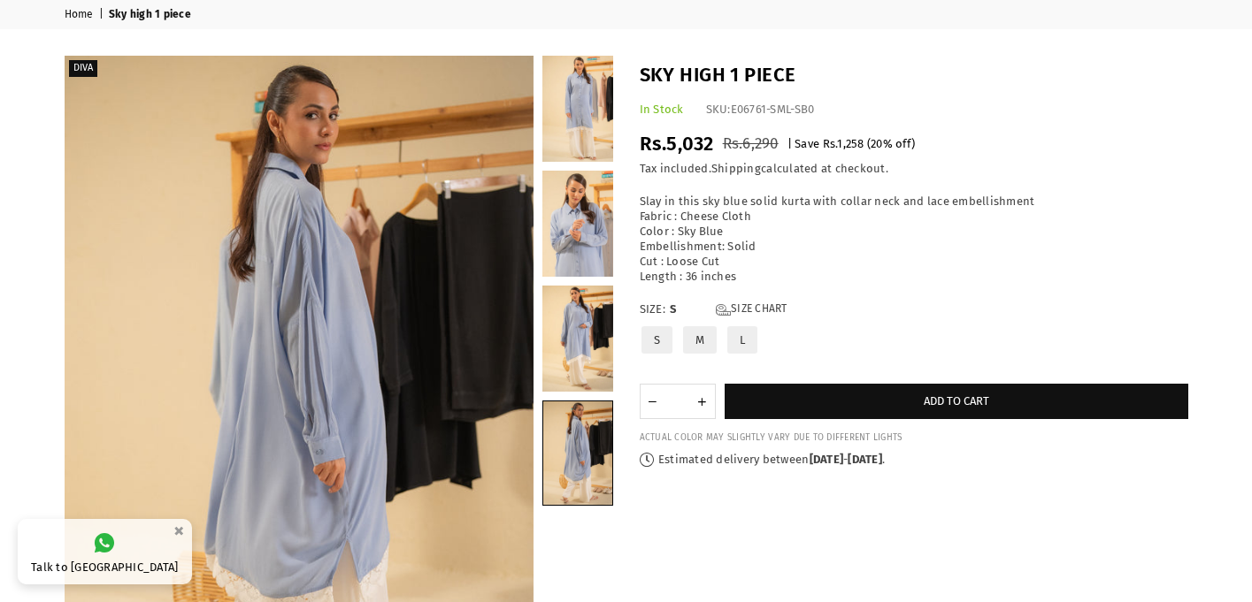
scroll to position [65, 0]
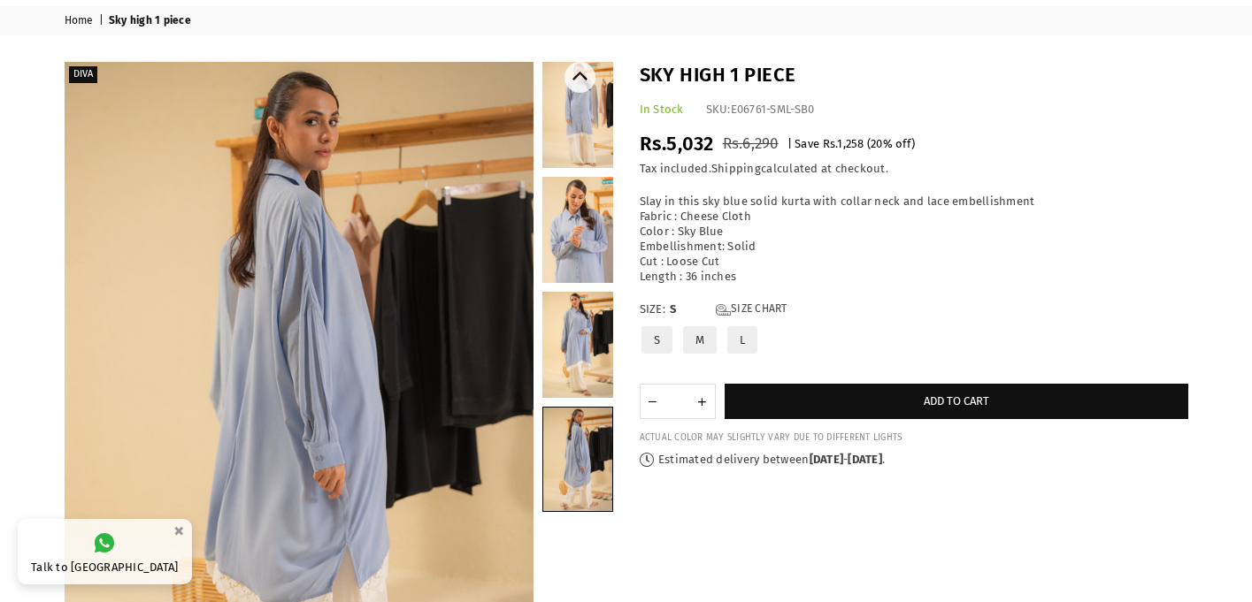
click at [596, 344] on link at bounding box center [577, 345] width 71 height 106
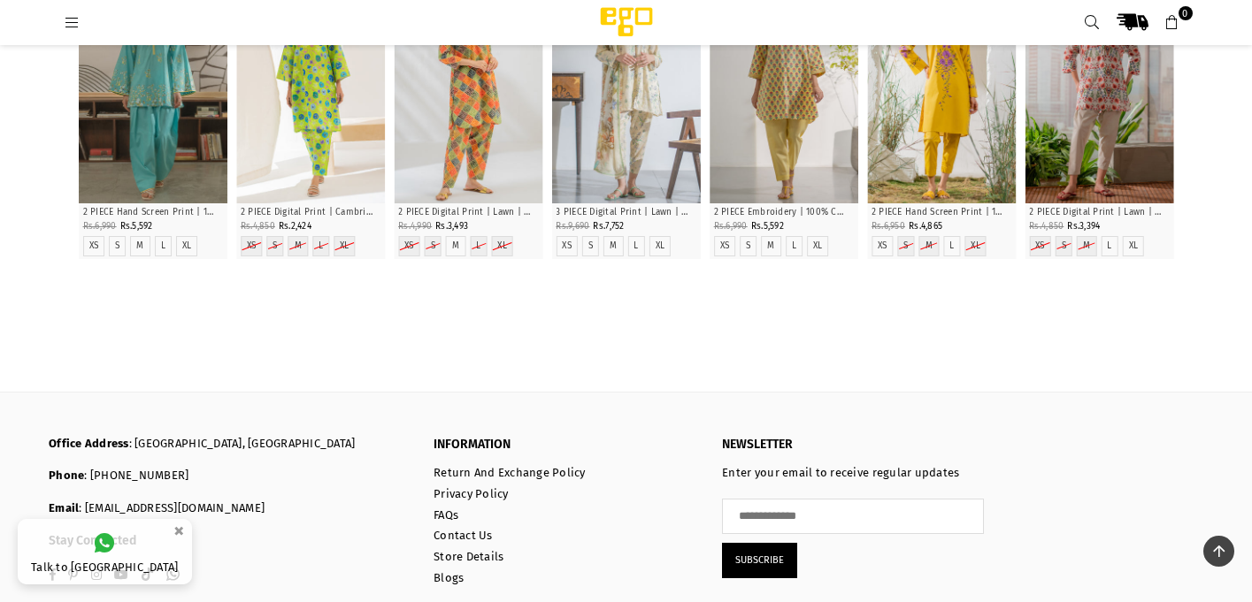
scroll to position [2307, 0]
